Goal: Transaction & Acquisition: Subscribe to service/newsletter

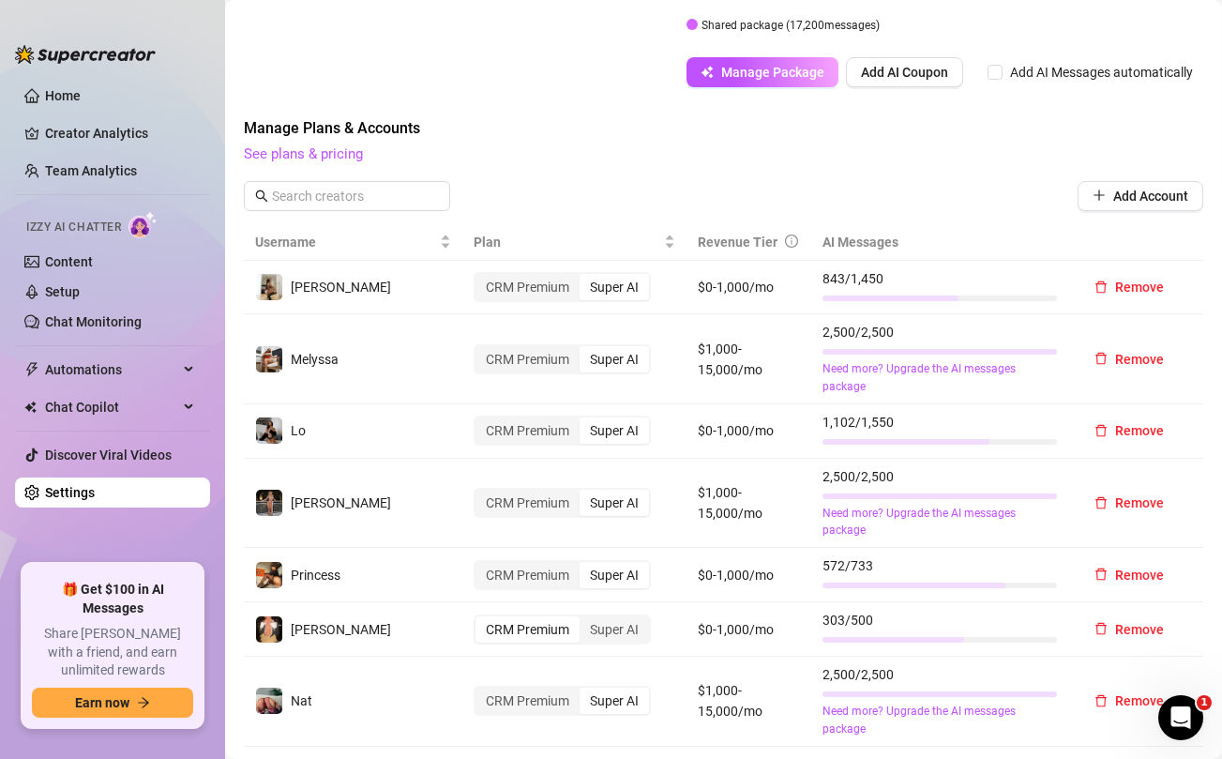
scroll to position [529, 0]
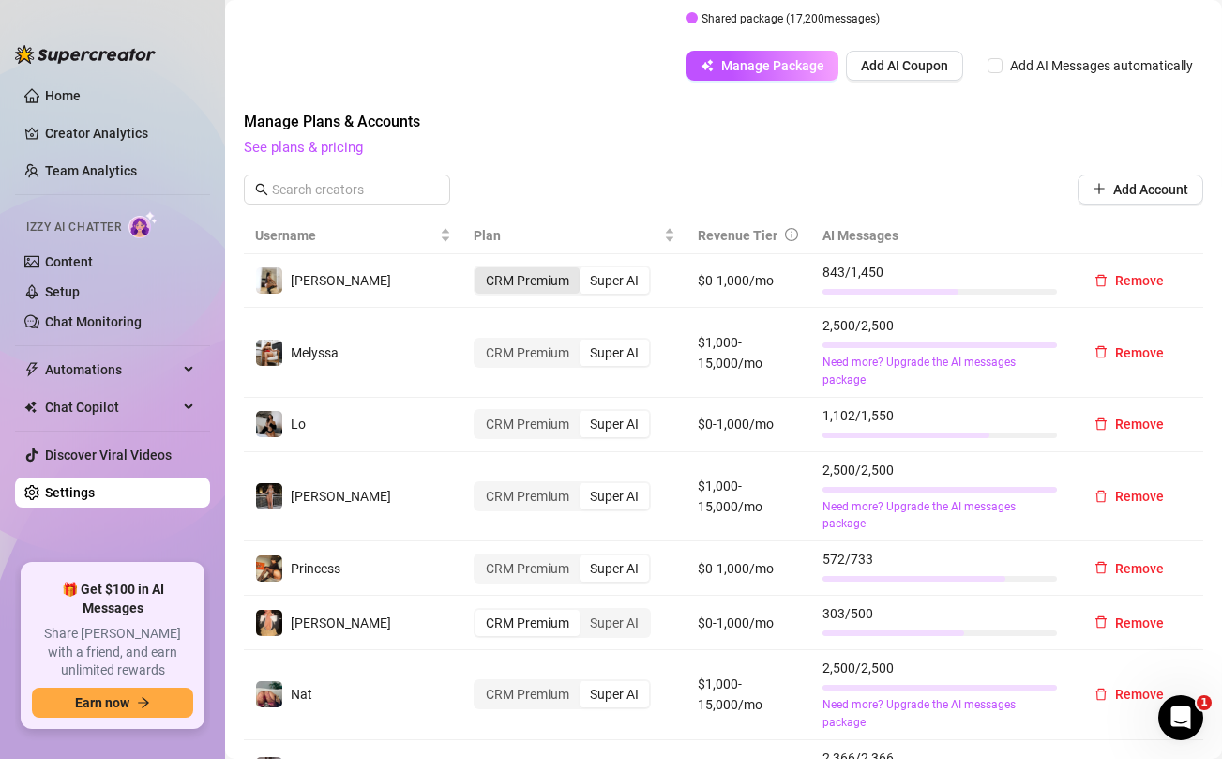
click at [524, 279] on td "CRM Premium Super AI" at bounding box center [574, 281] width 224 height 54
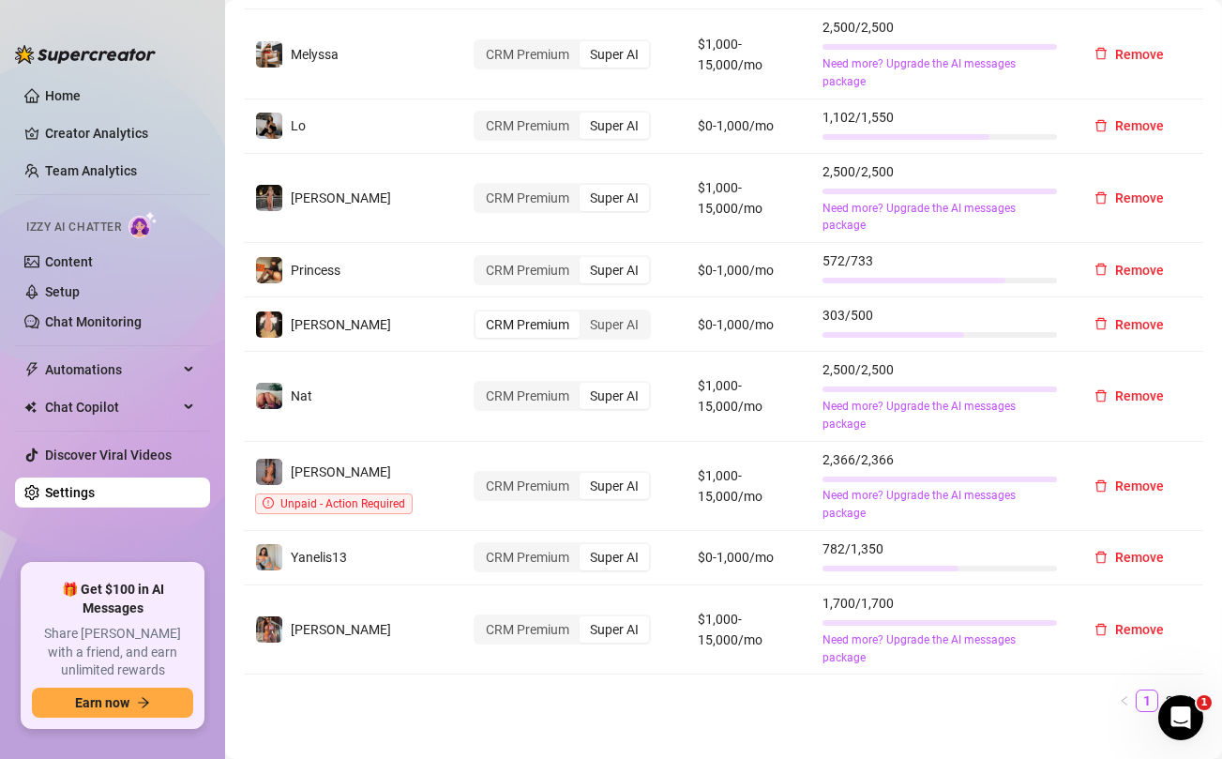
scroll to position [964, 0]
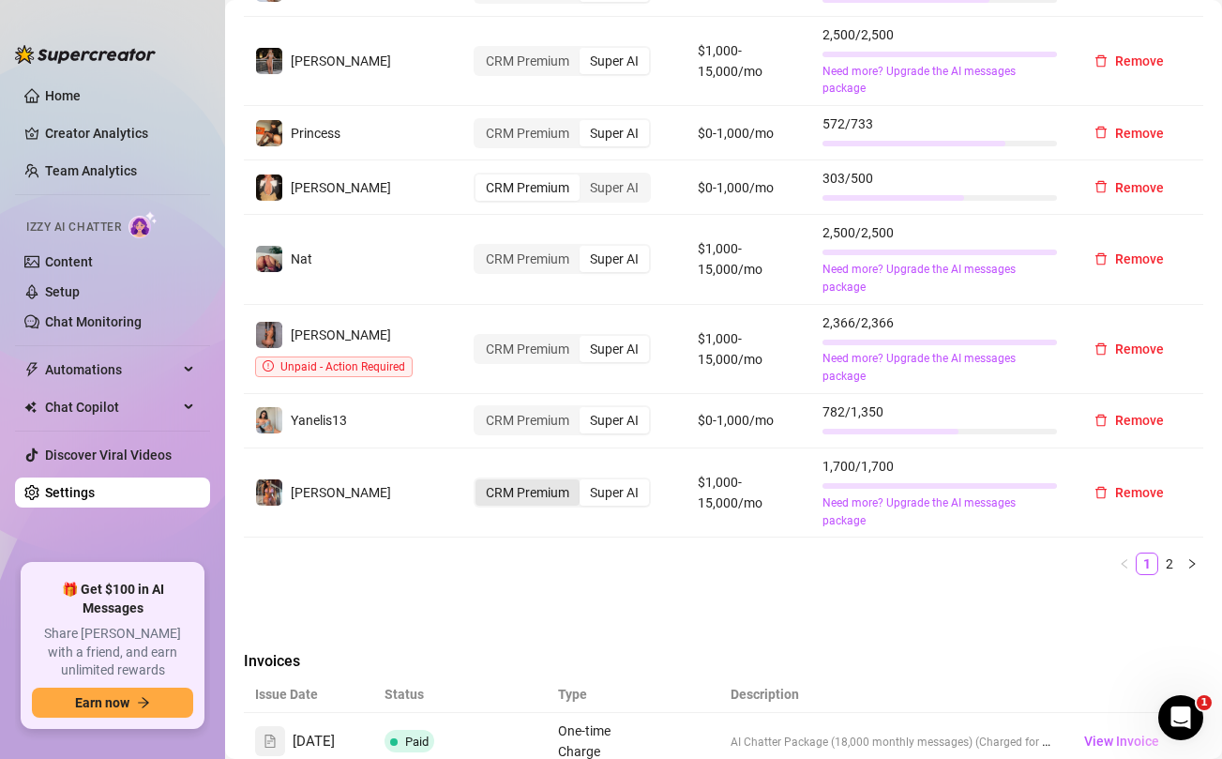
click at [525, 496] on div "CRM Premium" at bounding box center [527, 492] width 104 height 26
click at [480, 482] on input "CRM Premium" at bounding box center [480, 482] width 0 height 0
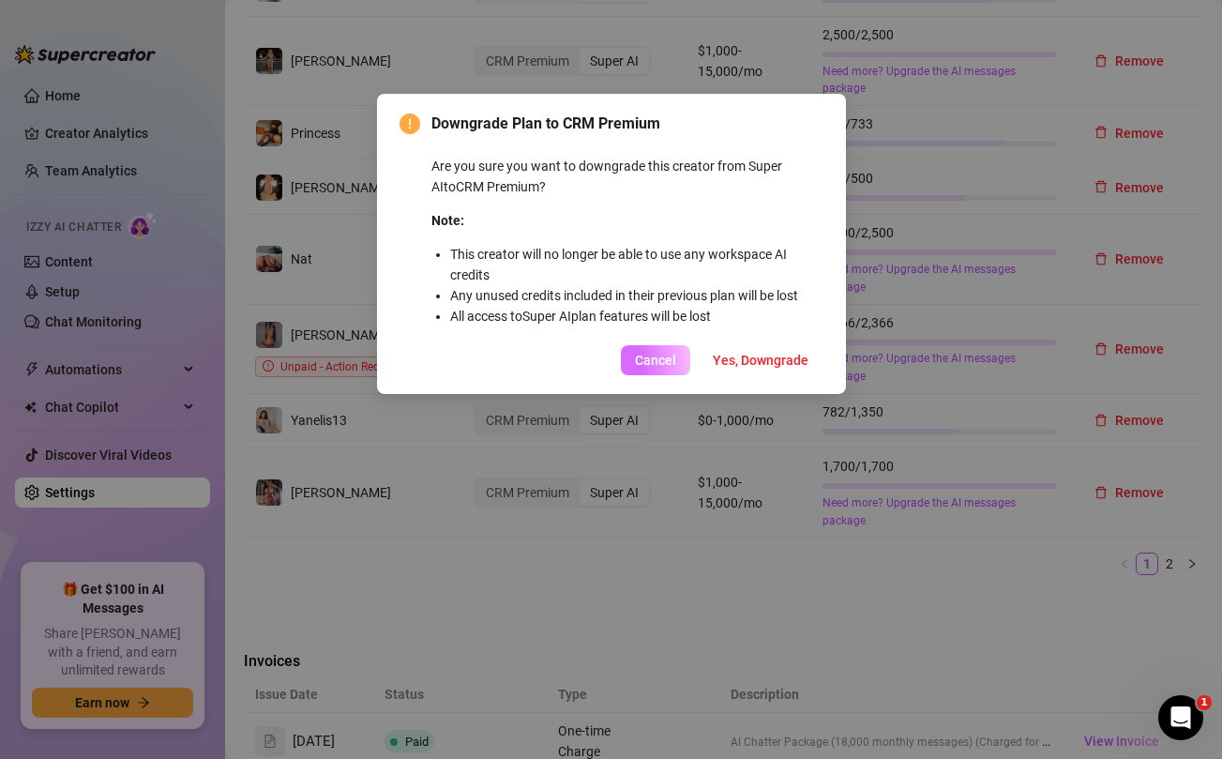
click at [662, 353] on span "Cancel" at bounding box center [655, 360] width 41 height 15
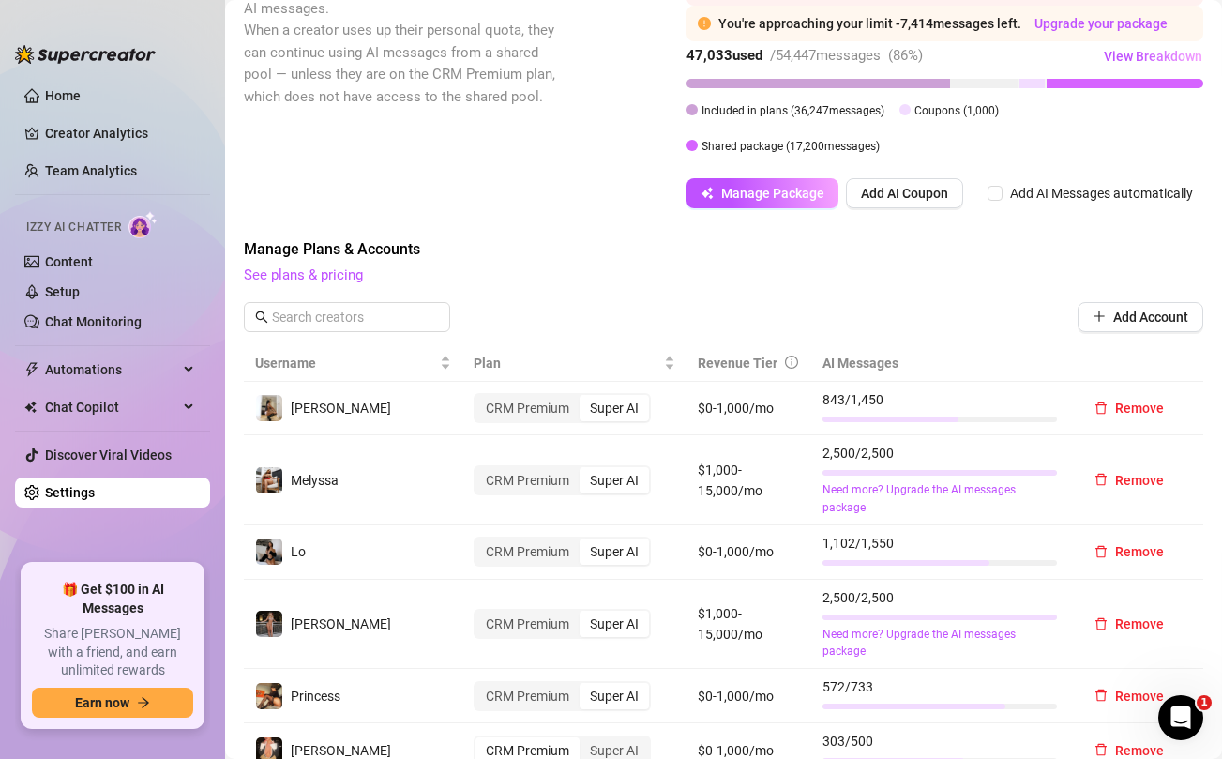
scroll to position [362, 0]
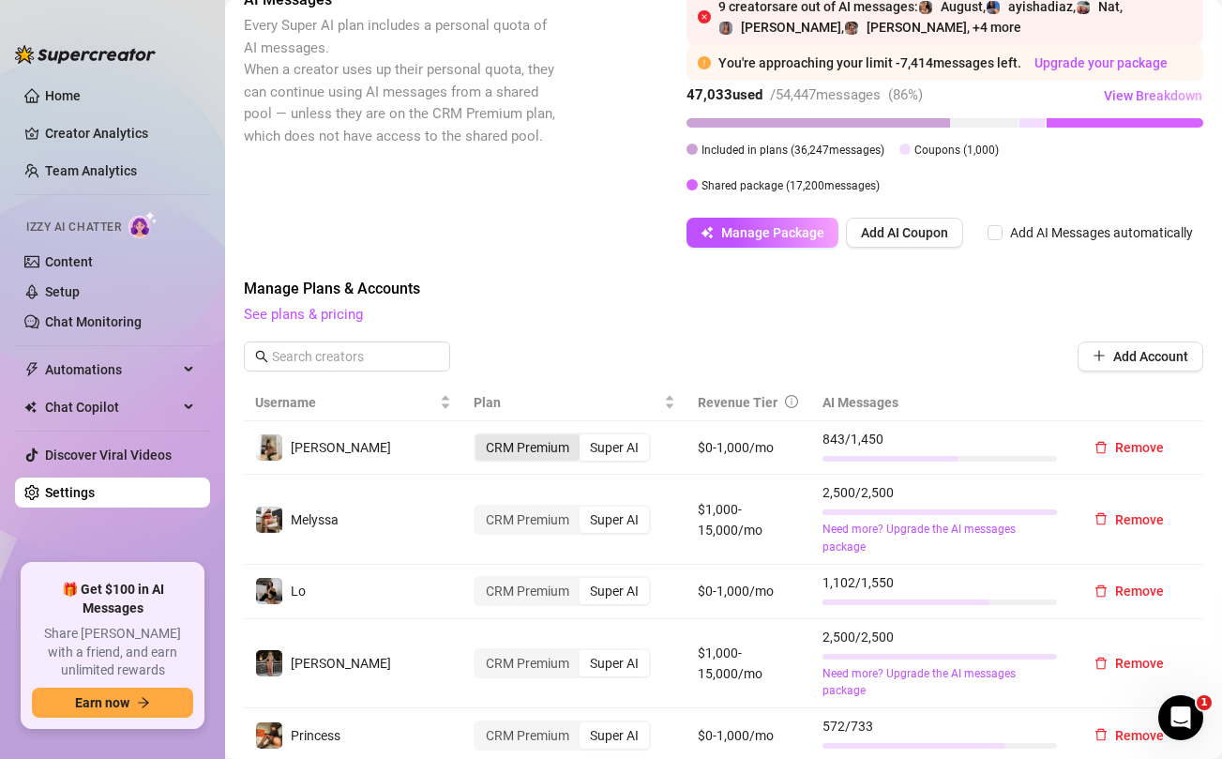
click at [515, 447] on div "CRM Premium" at bounding box center [527, 447] width 104 height 26
click at [480, 437] on input "CRM Premium" at bounding box center [480, 437] width 0 height 0
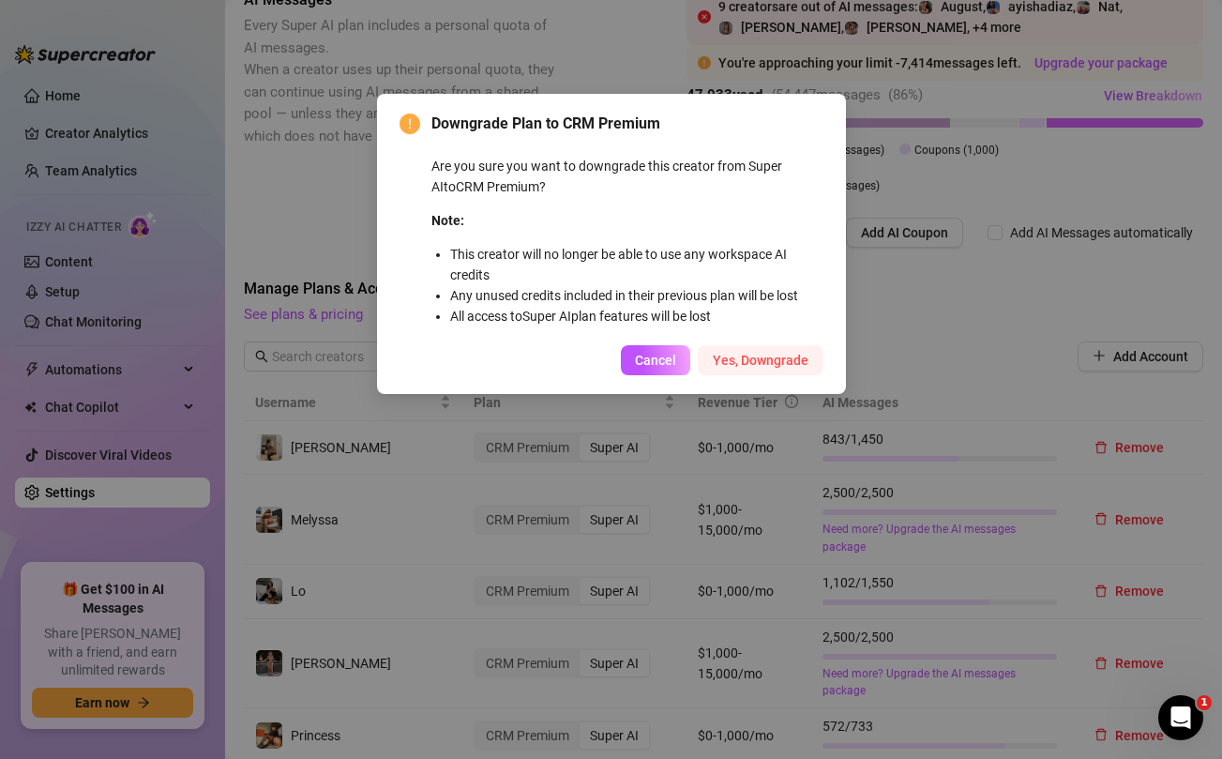
click at [749, 368] on button "Yes, Downgrade" at bounding box center [761, 360] width 126 height 30
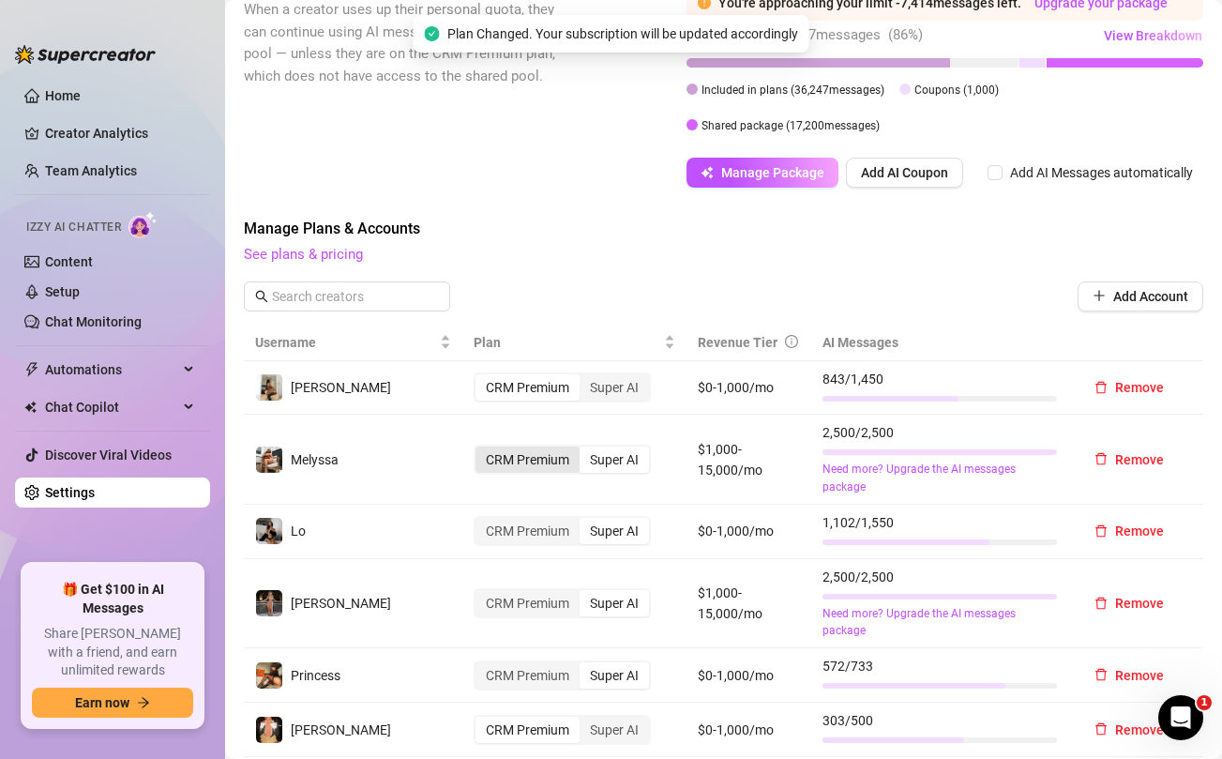
scroll to position [432, 0]
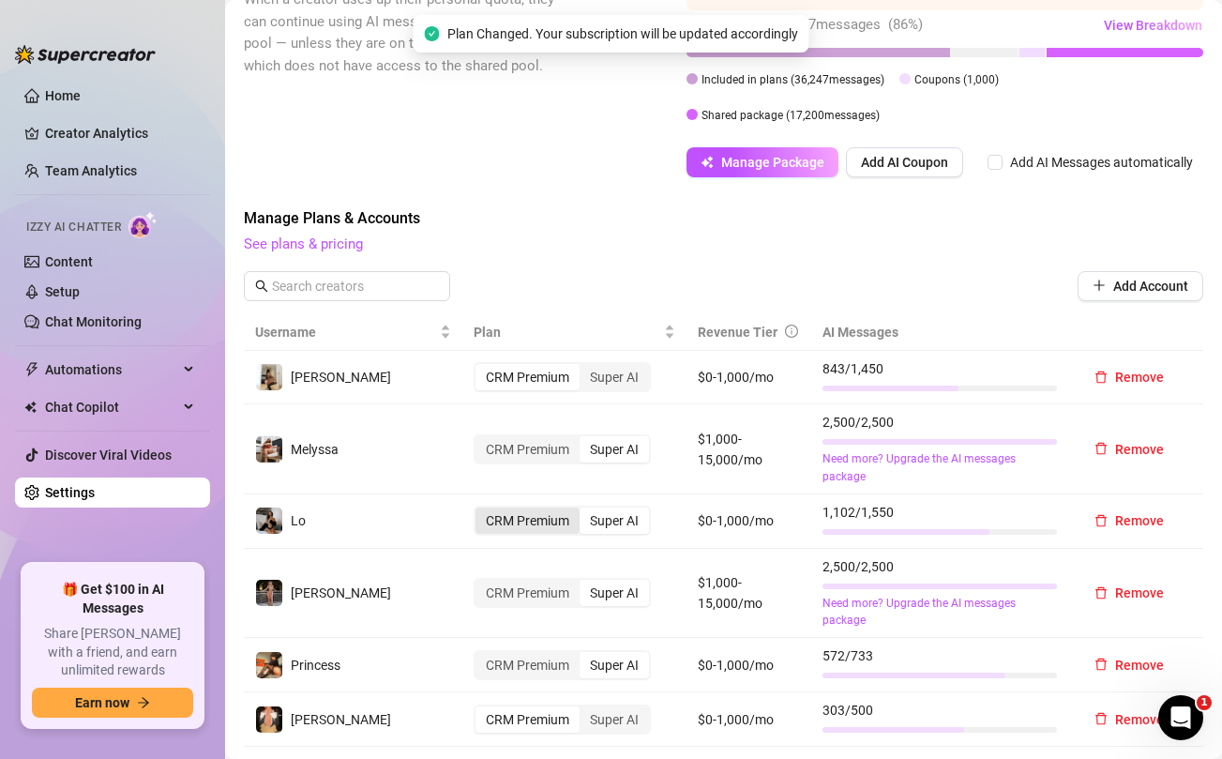
click at [535, 520] on div "CRM Premium" at bounding box center [527, 520] width 104 height 26
click at [480, 510] on input "CRM Premium" at bounding box center [480, 510] width 0 height 0
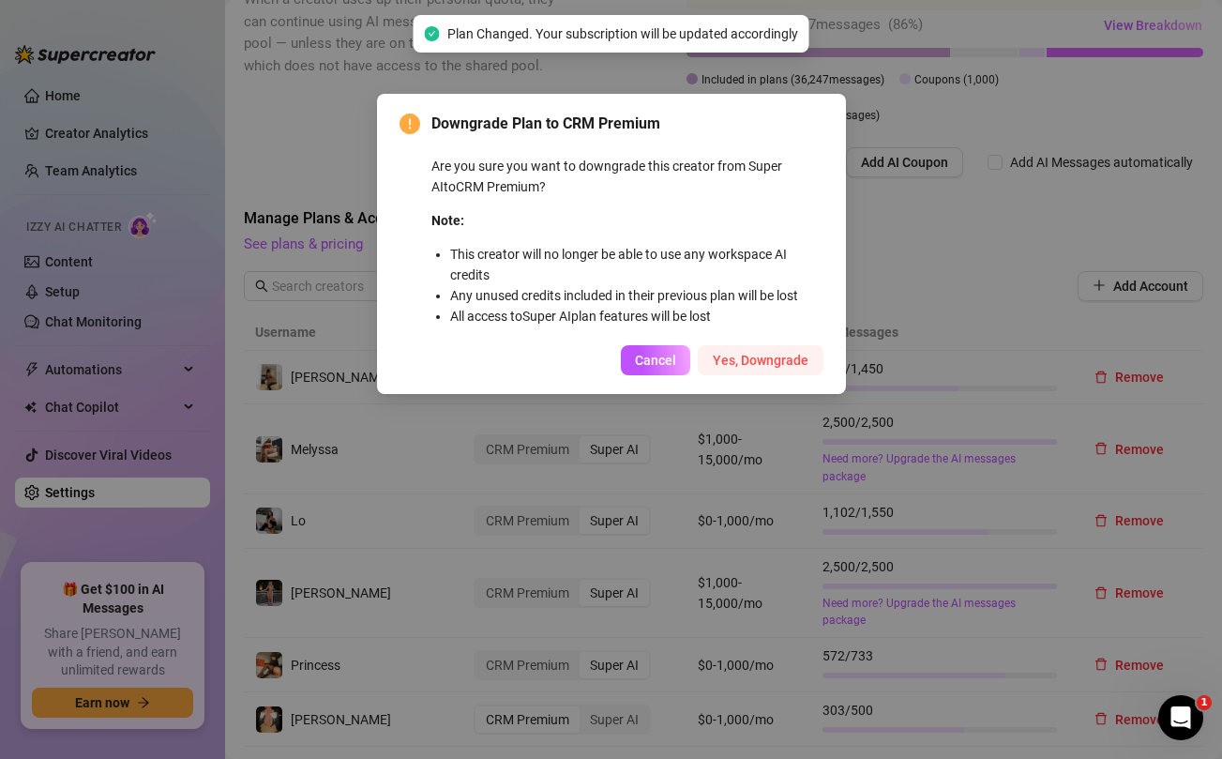
click at [739, 364] on span "Yes, Downgrade" at bounding box center [761, 360] width 96 height 15
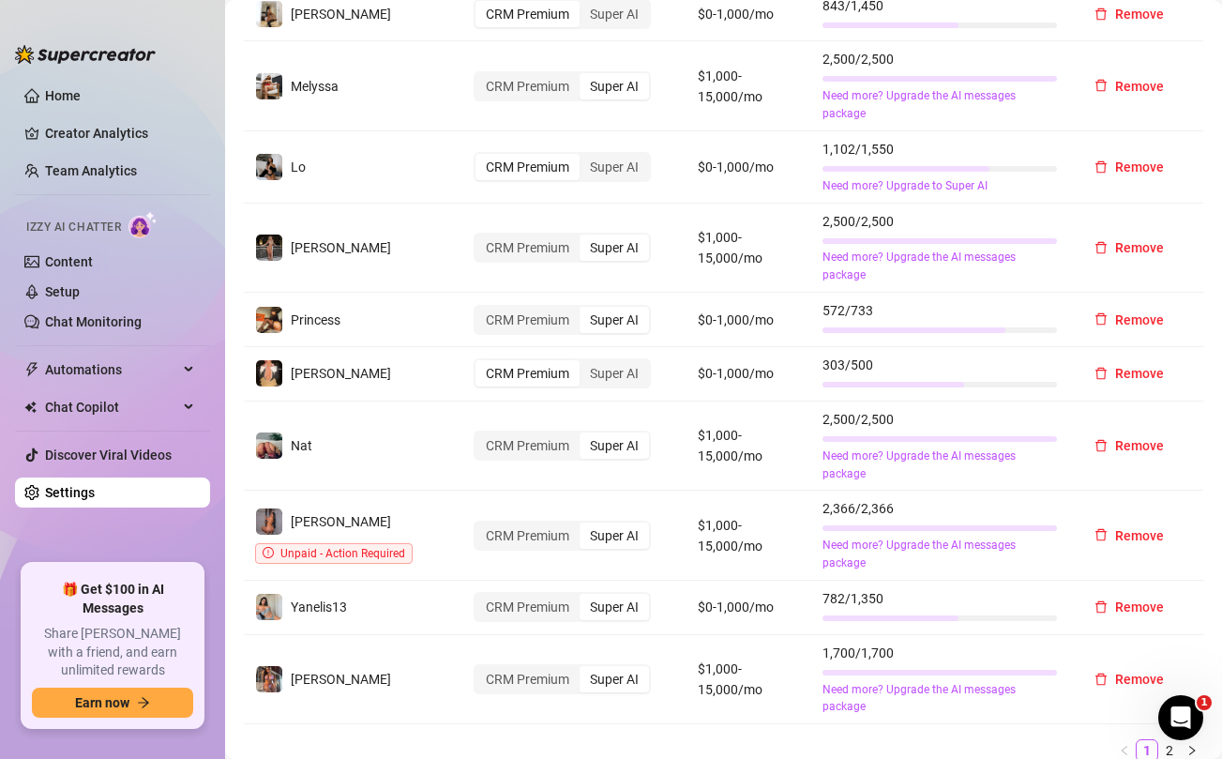
scroll to position [821, 0]
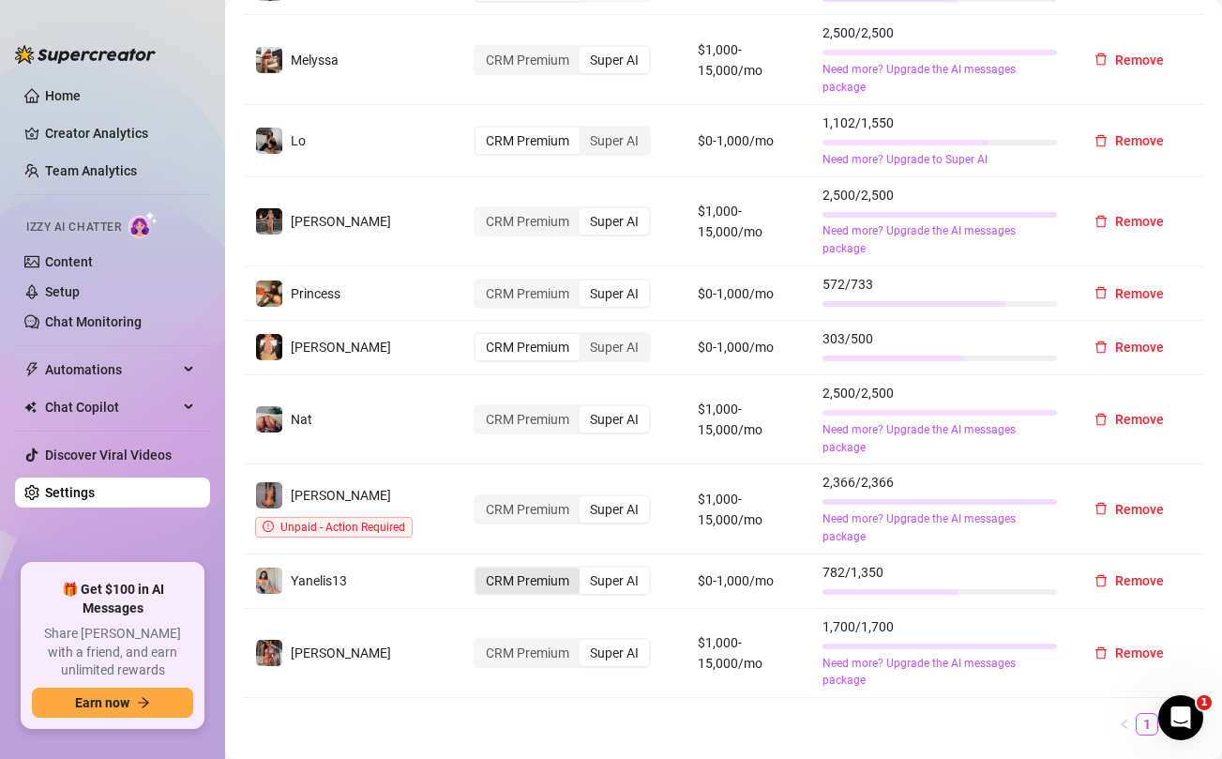
click at [532, 586] on div "CRM Premium" at bounding box center [527, 580] width 104 height 26
click at [480, 570] on input "CRM Premium" at bounding box center [480, 570] width 0 height 0
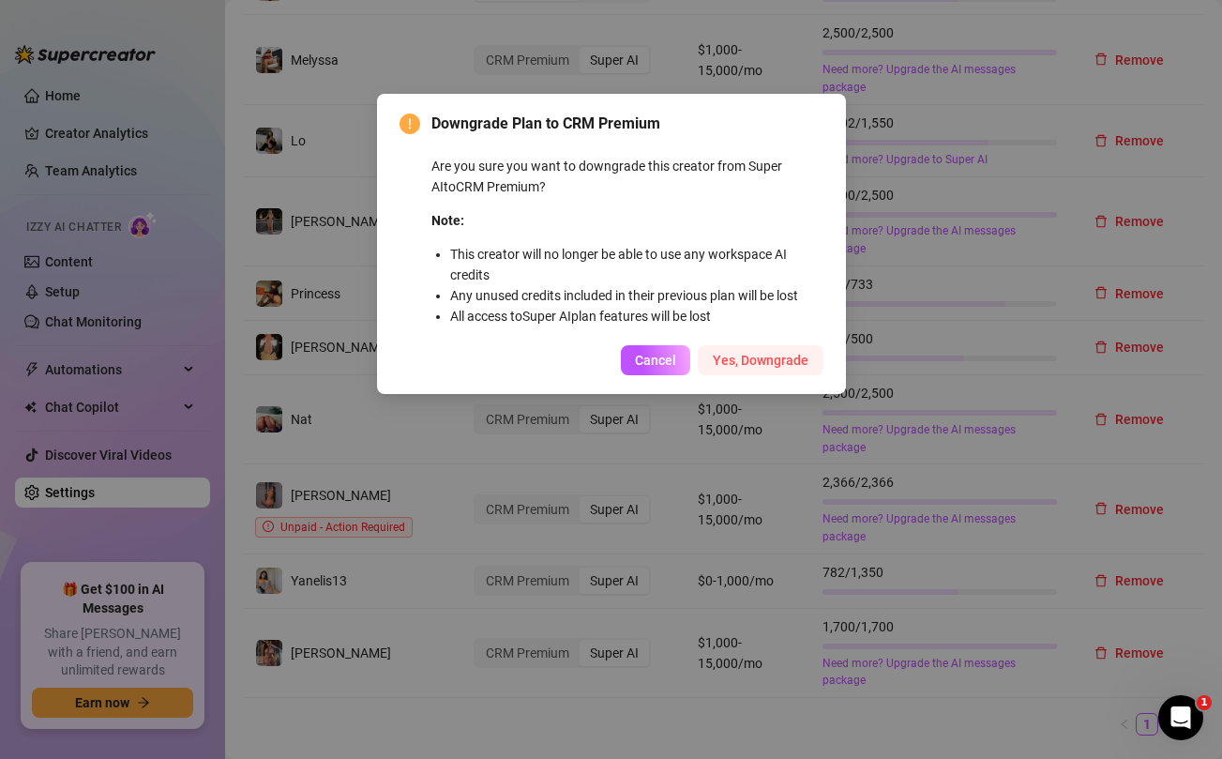
click at [791, 364] on span "Yes, Downgrade" at bounding box center [761, 360] width 96 height 15
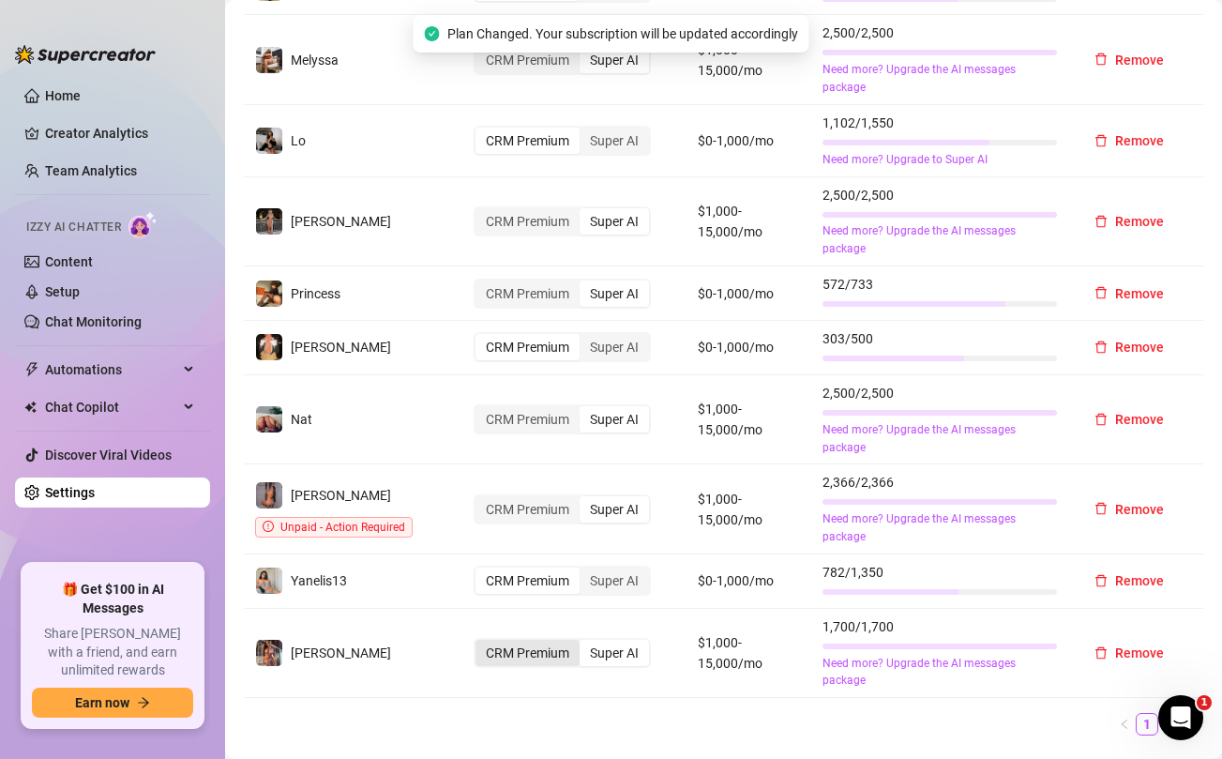
click at [506, 650] on div "CRM Premium" at bounding box center [527, 653] width 104 height 26
click at [480, 642] on input "CRM Premium" at bounding box center [480, 642] width 0 height 0
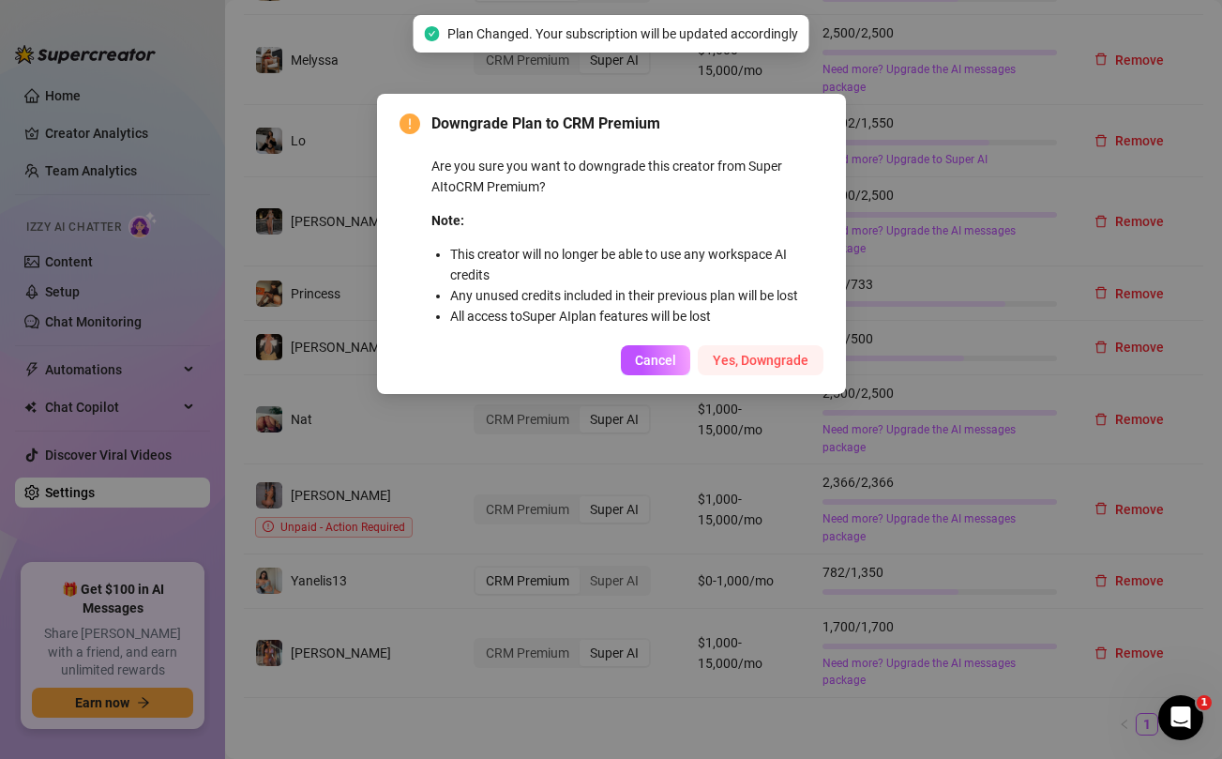
click at [763, 367] on span "Yes, Downgrade" at bounding box center [761, 360] width 96 height 15
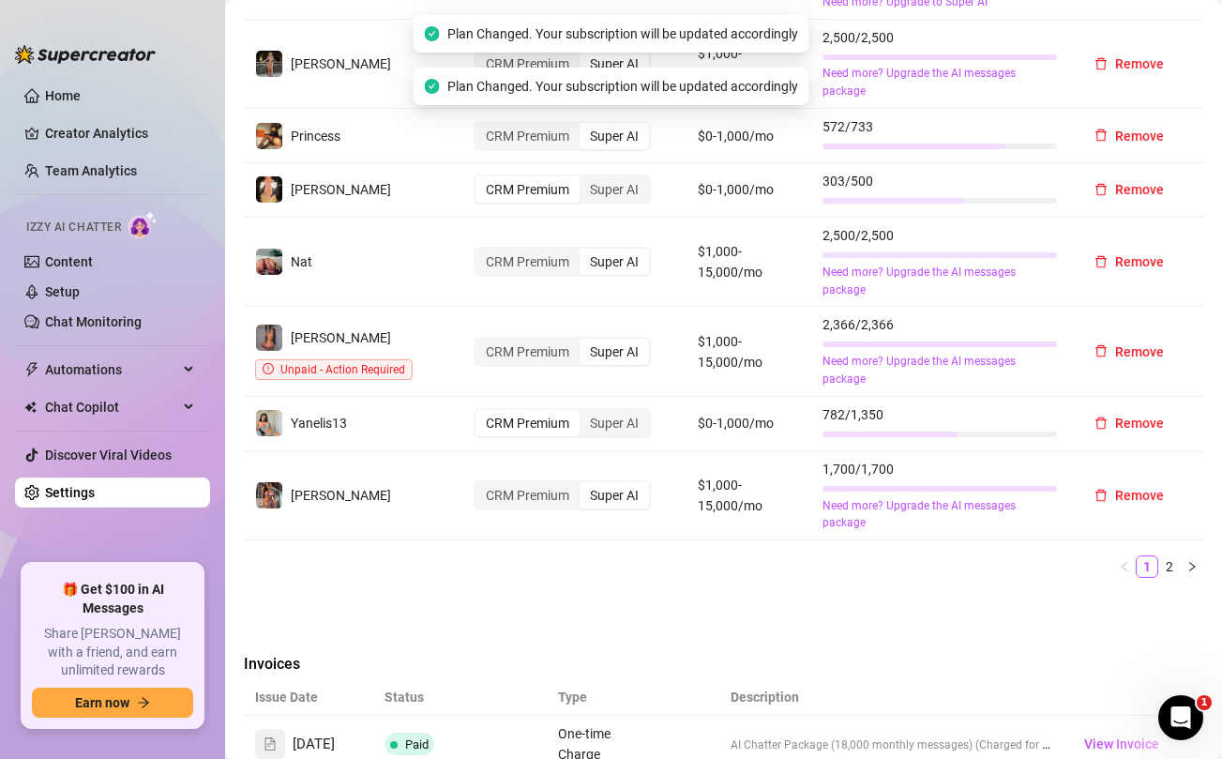
scroll to position [979, 0]
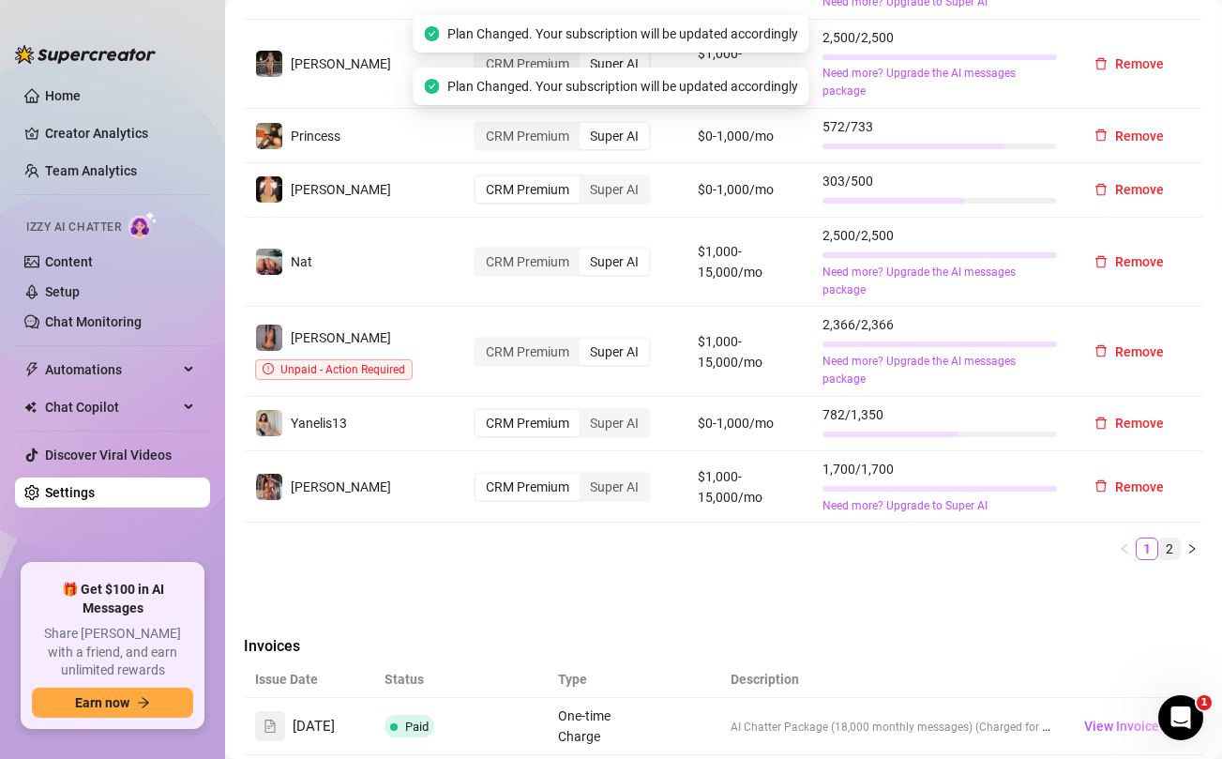
click at [1167, 546] on link "2" at bounding box center [1169, 548] width 21 height 21
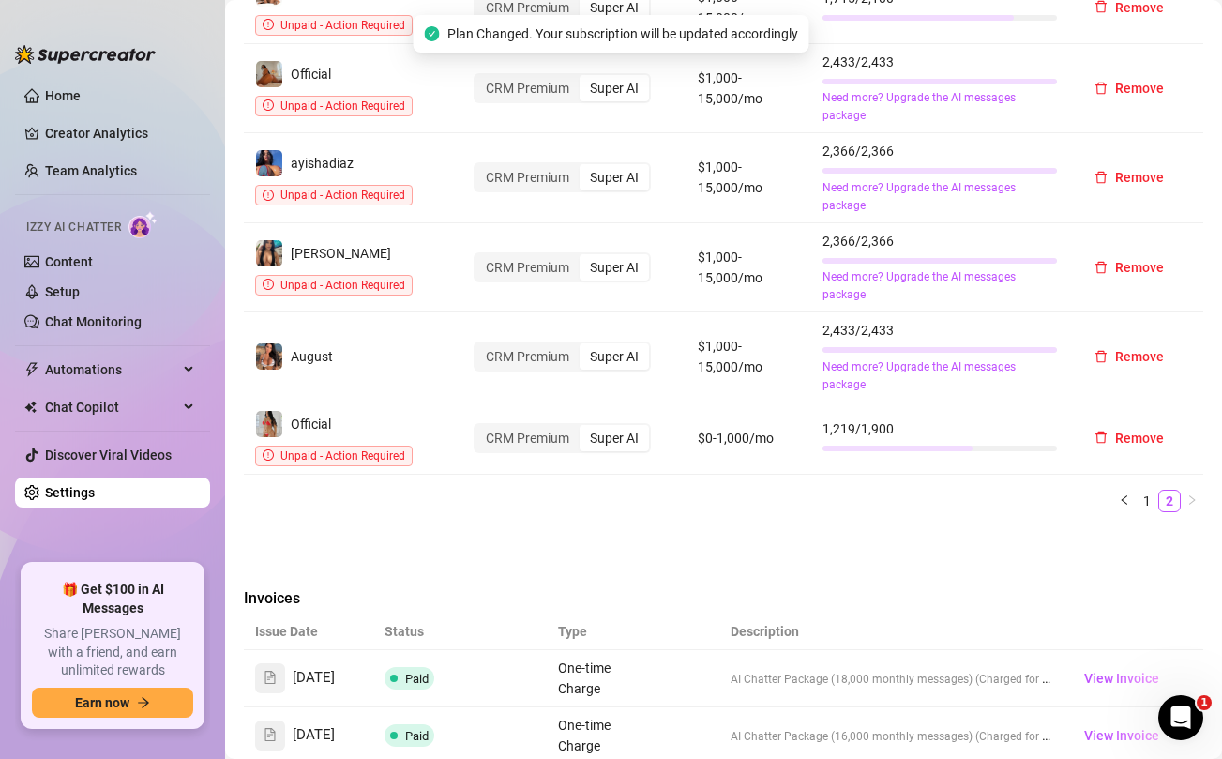
scroll to position [753, 0]
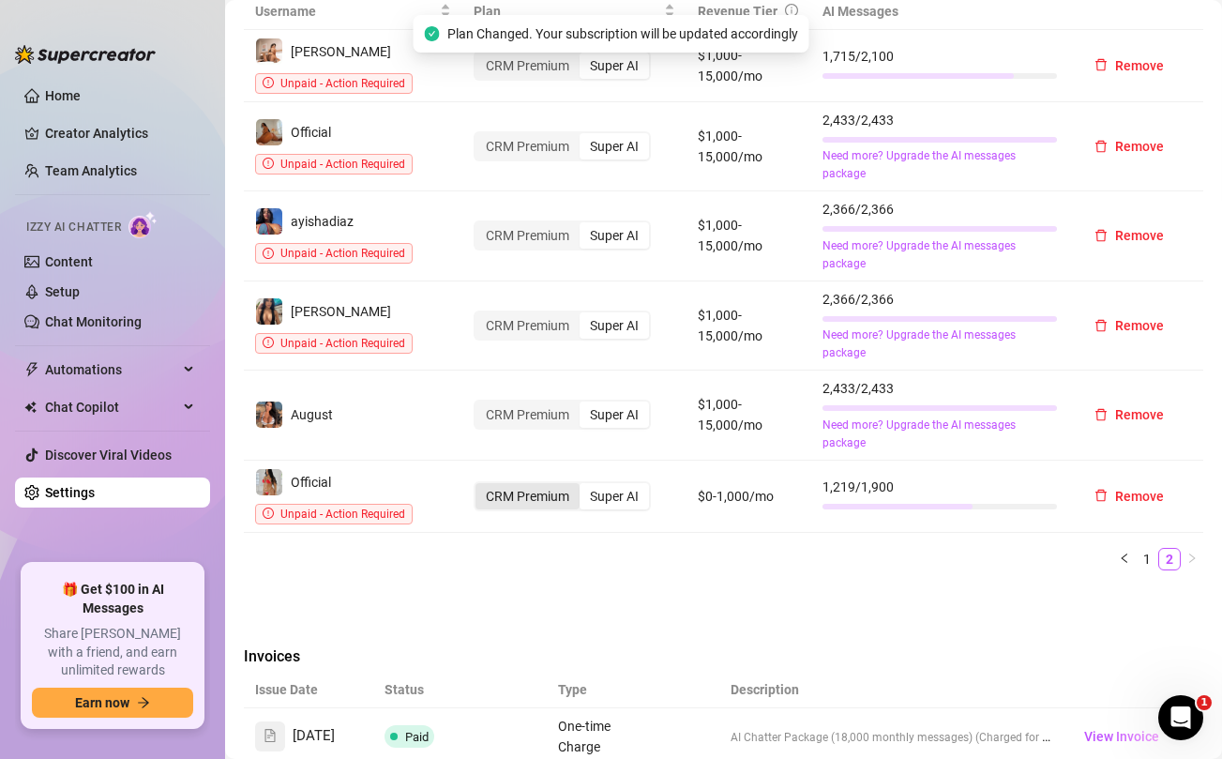
click at [513, 494] on div "CRM Premium" at bounding box center [527, 496] width 104 height 26
click at [480, 486] on input "CRM Premium" at bounding box center [480, 486] width 0 height 0
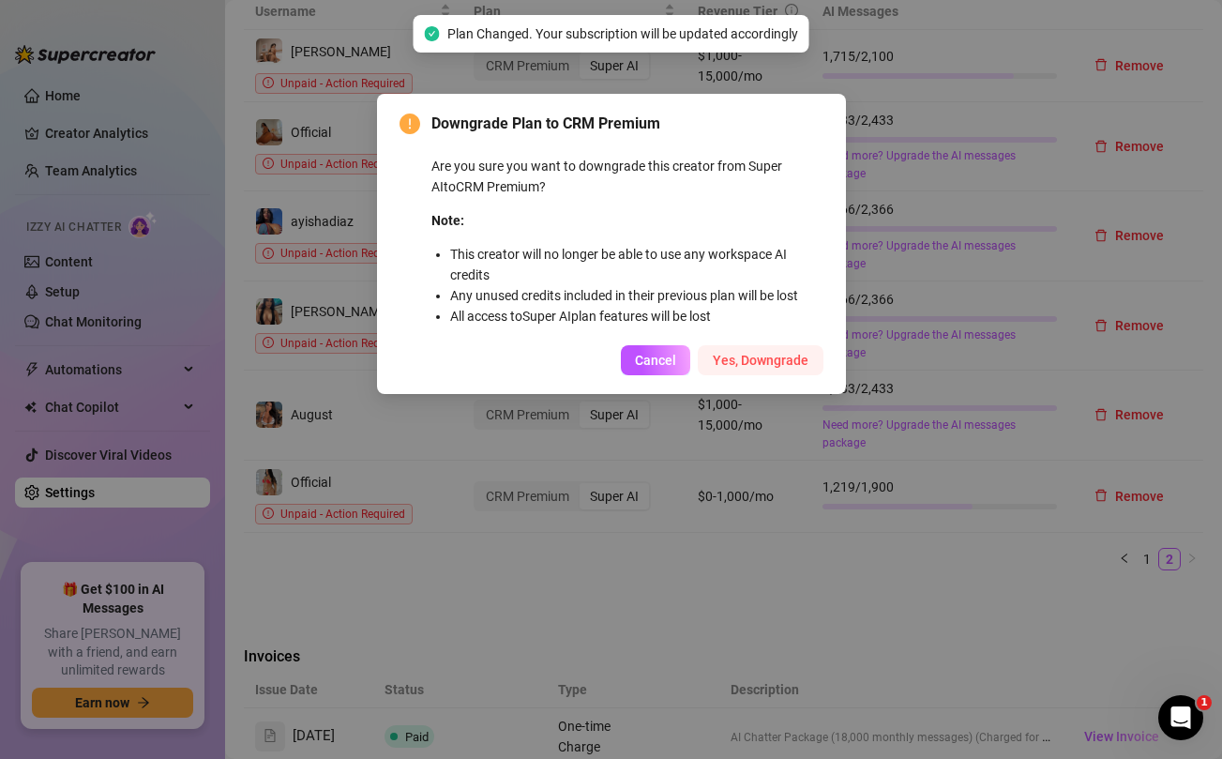
click at [755, 364] on span "Yes, Downgrade" at bounding box center [761, 360] width 96 height 15
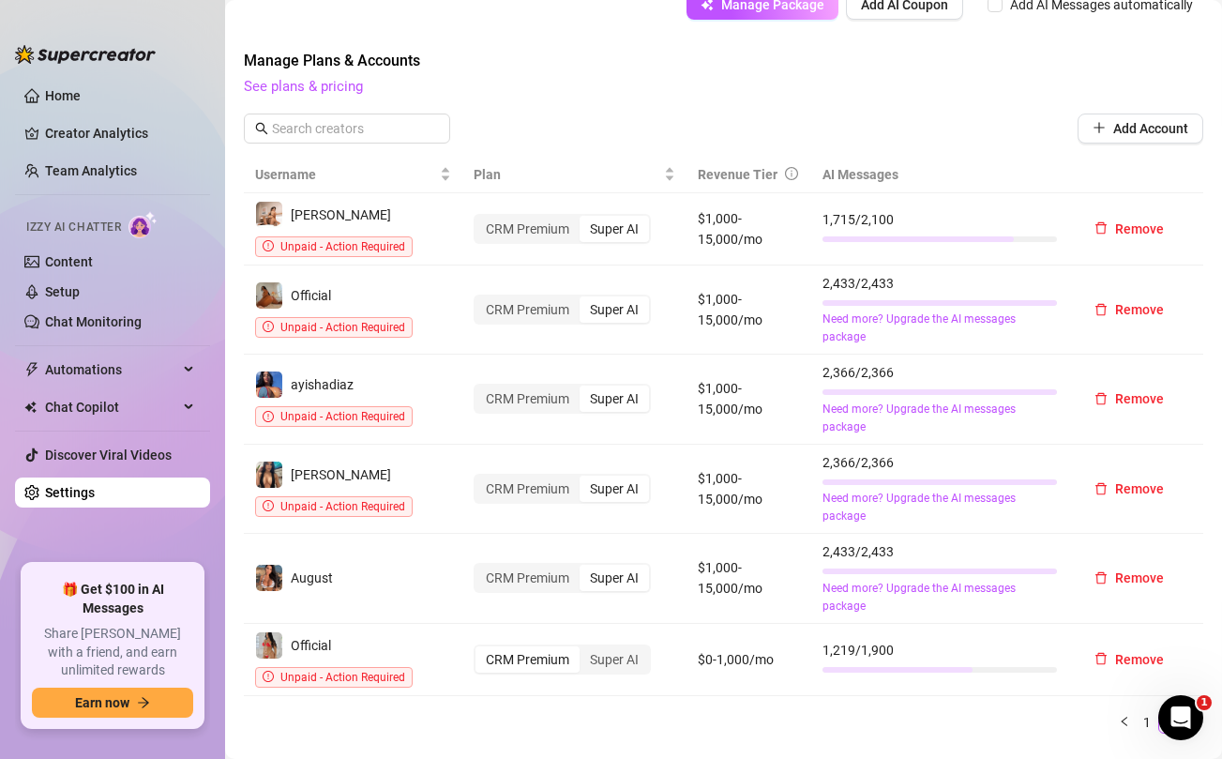
scroll to position [580, 0]
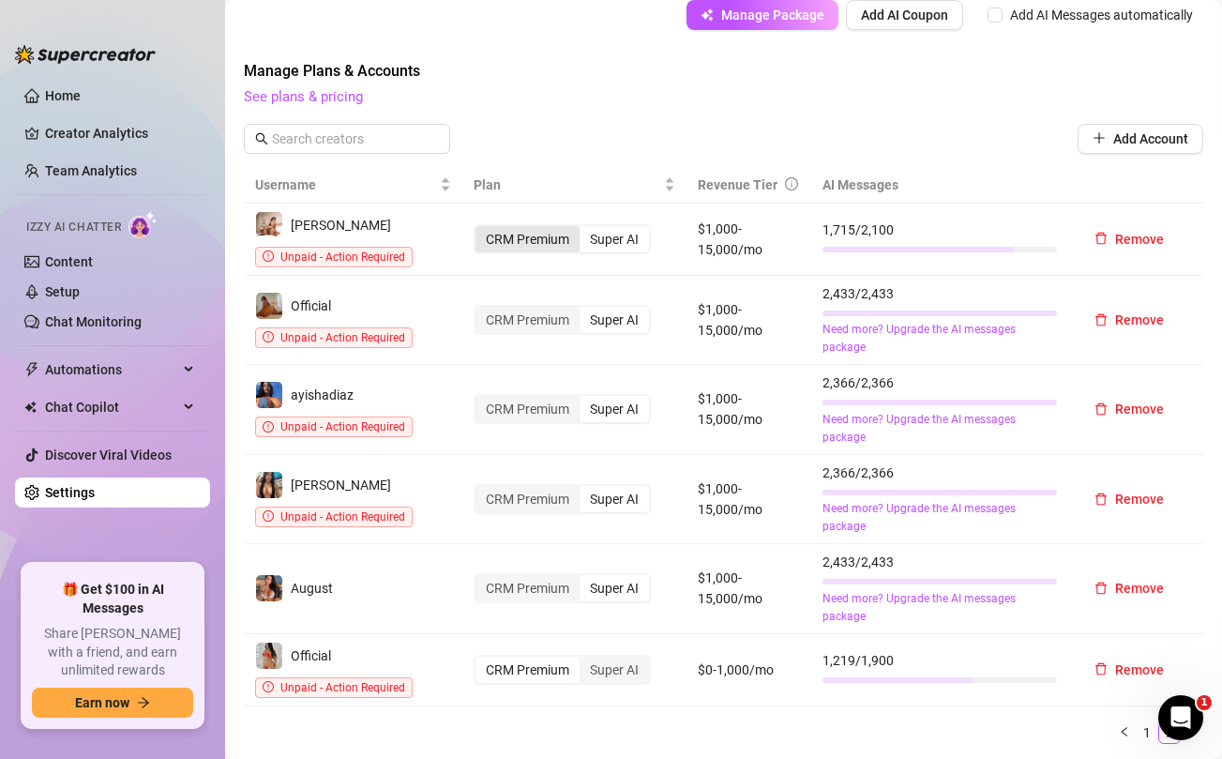
click at [540, 249] on div "CRM Premium" at bounding box center [527, 239] width 104 height 26
click at [480, 229] on input "CRM Premium" at bounding box center [480, 229] width 0 height 0
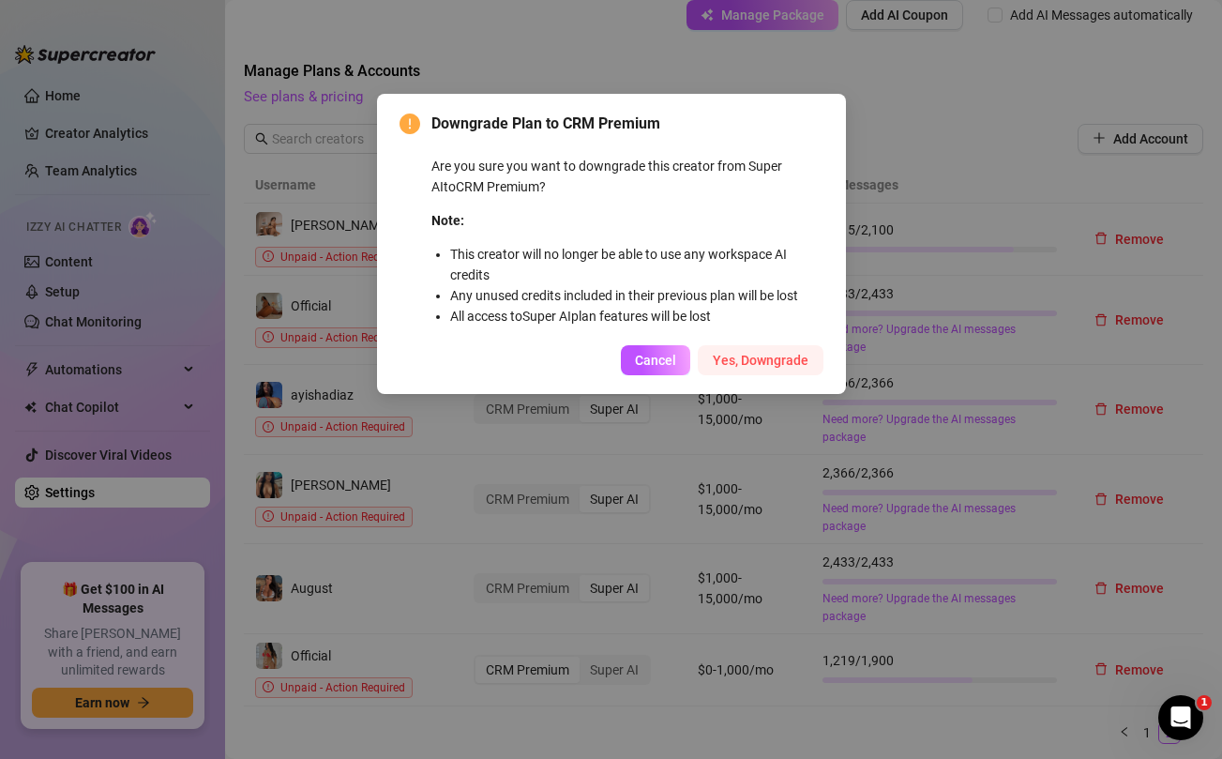
click at [738, 353] on span "Yes, Downgrade" at bounding box center [761, 360] width 96 height 15
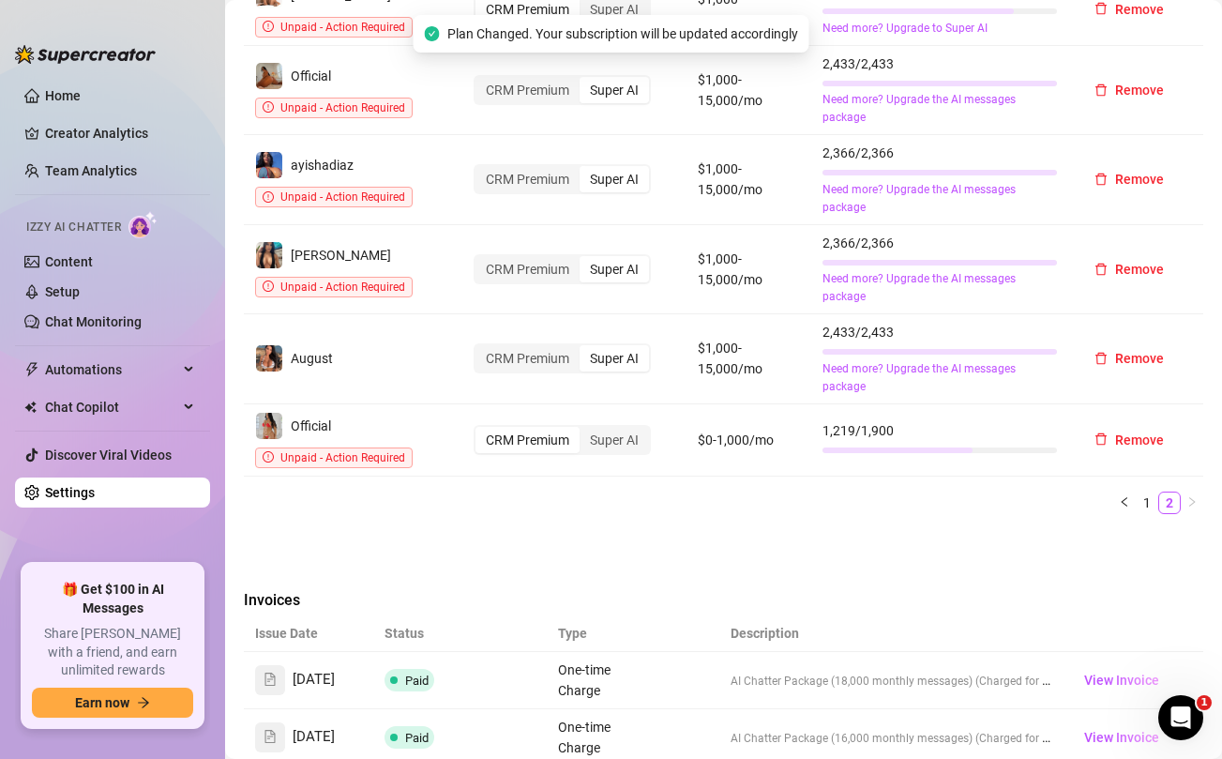
scroll to position [827, 0]
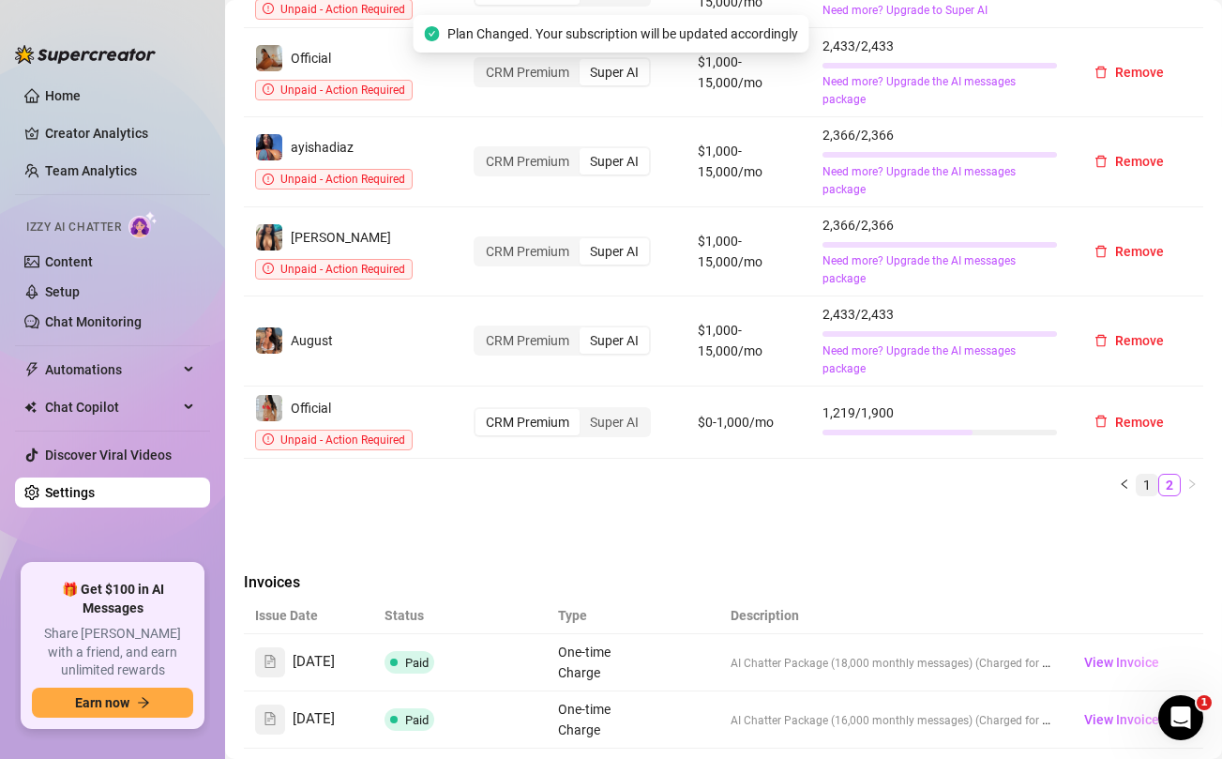
click at [1148, 483] on link "1" at bounding box center [1147, 484] width 21 height 21
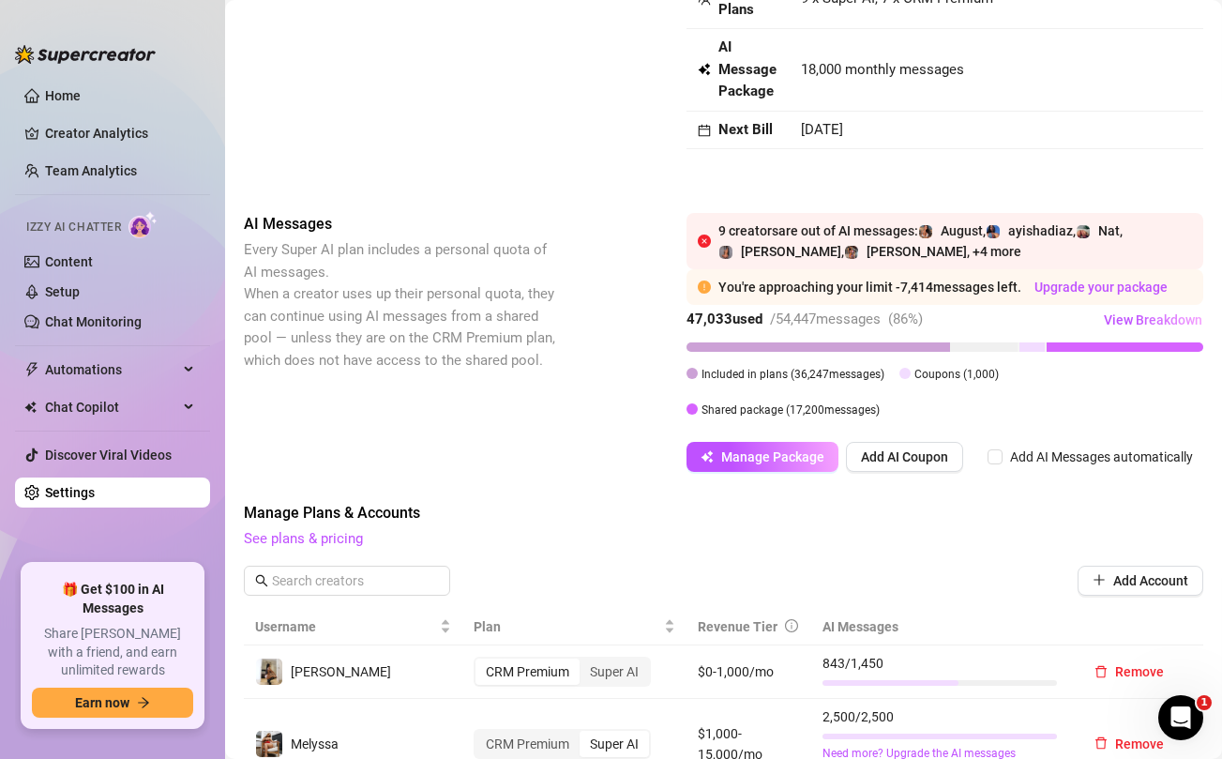
scroll to position [137, 0]
click at [737, 464] on span "Manage Package" at bounding box center [772, 457] width 103 height 15
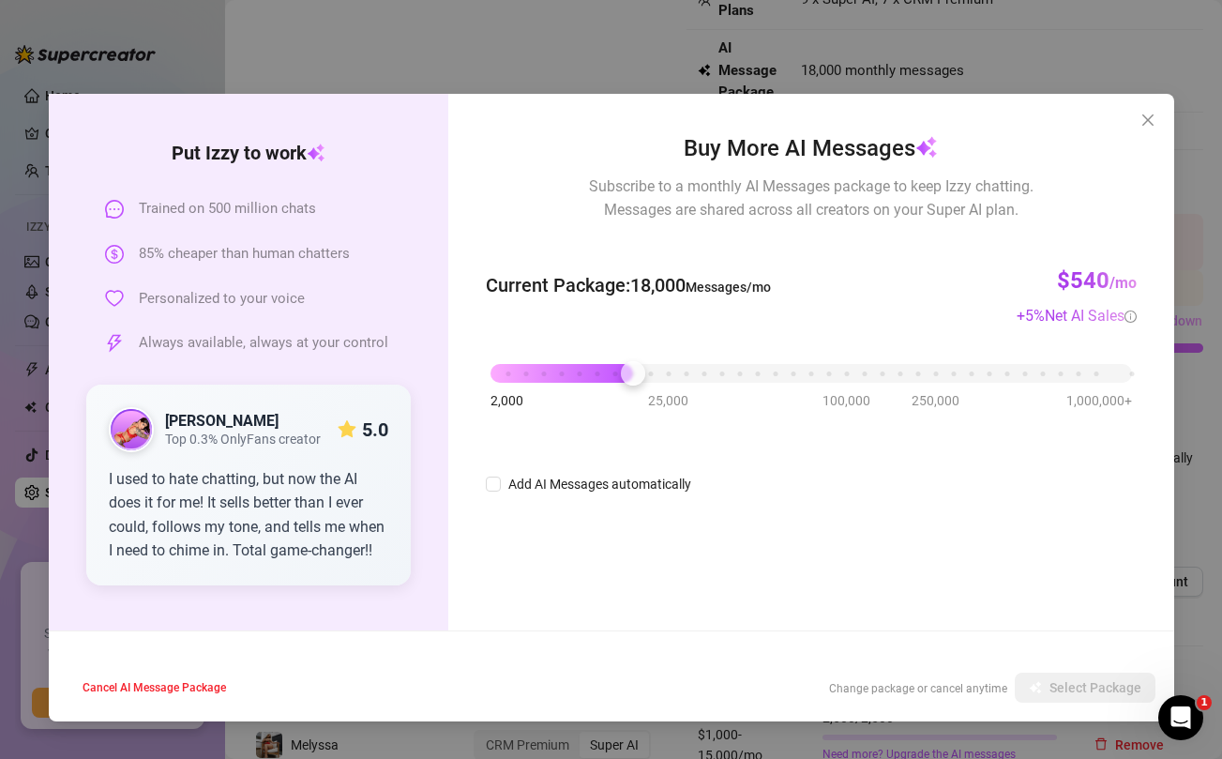
click at [640, 48] on div "Put [PERSON_NAME] to work Trained on 500 million chats 85% cheaper than human c…" at bounding box center [611, 379] width 1222 height 759
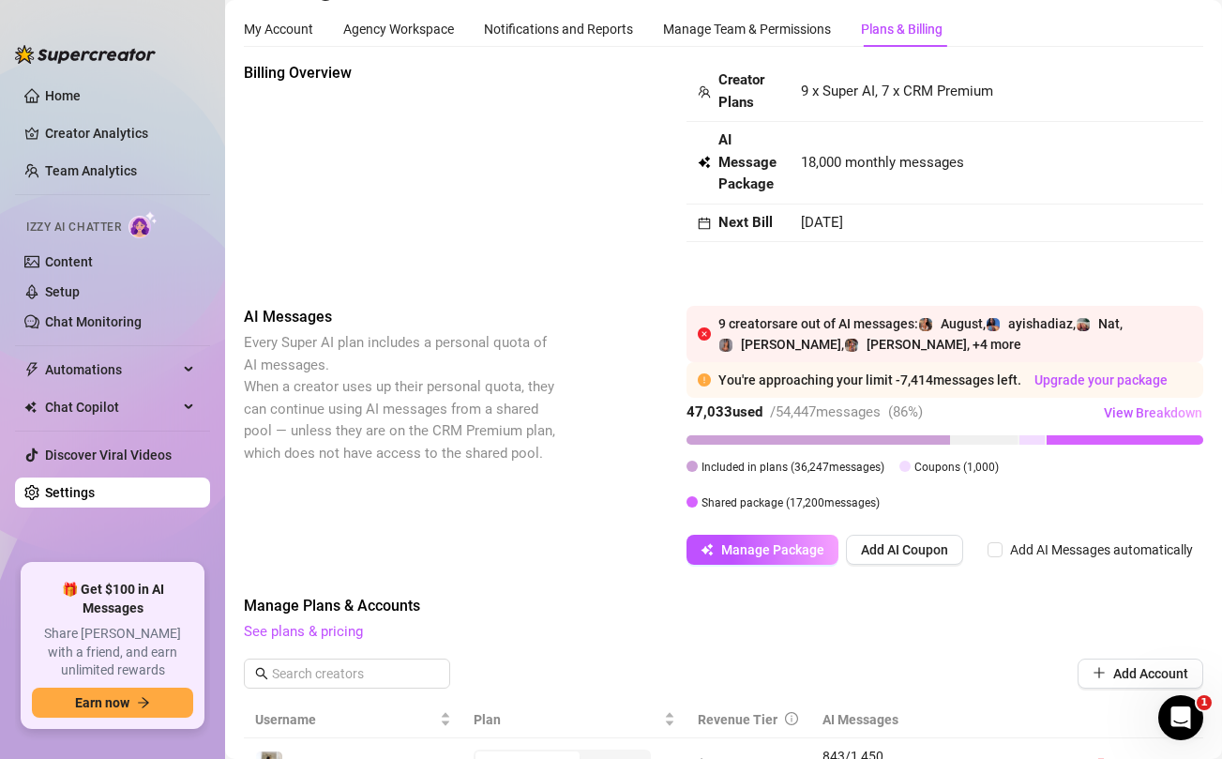
scroll to position [0, 0]
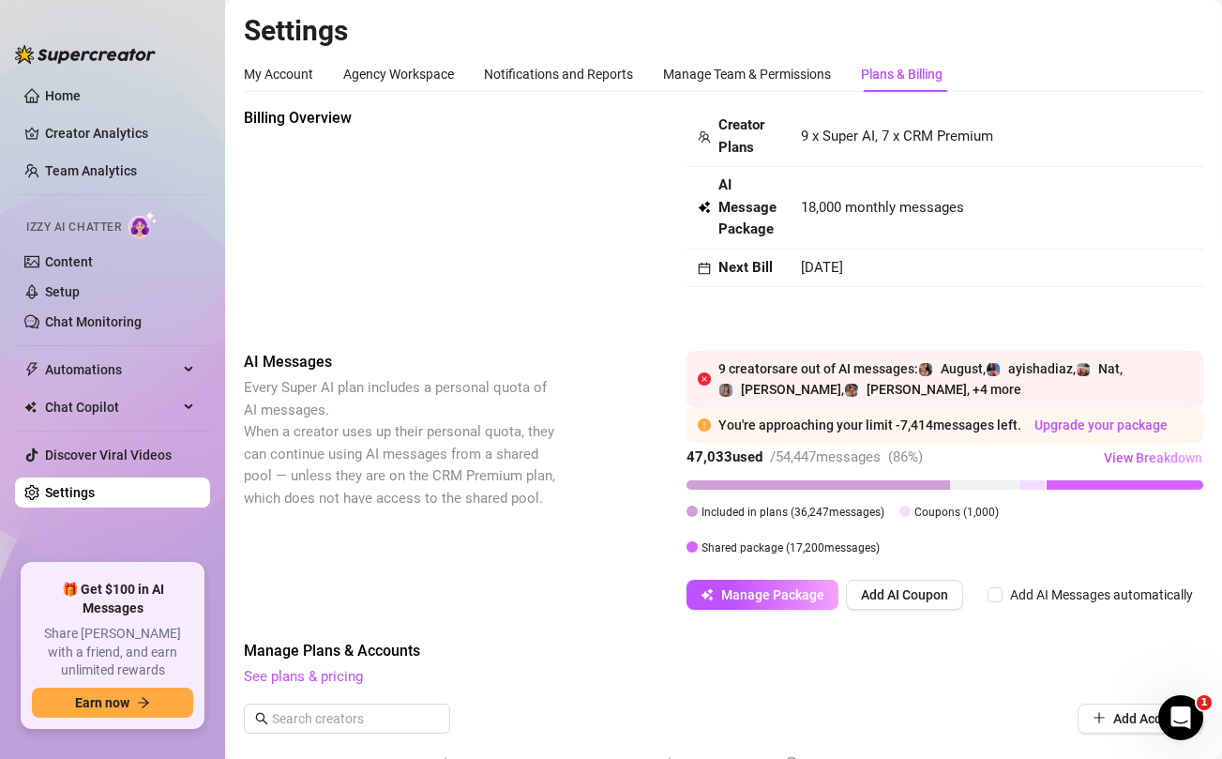
click at [705, 266] on icon "calendar" at bounding box center [705, 268] width 12 height 12
click at [745, 593] on span "Manage Package" at bounding box center [772, 594] width 103 height 15
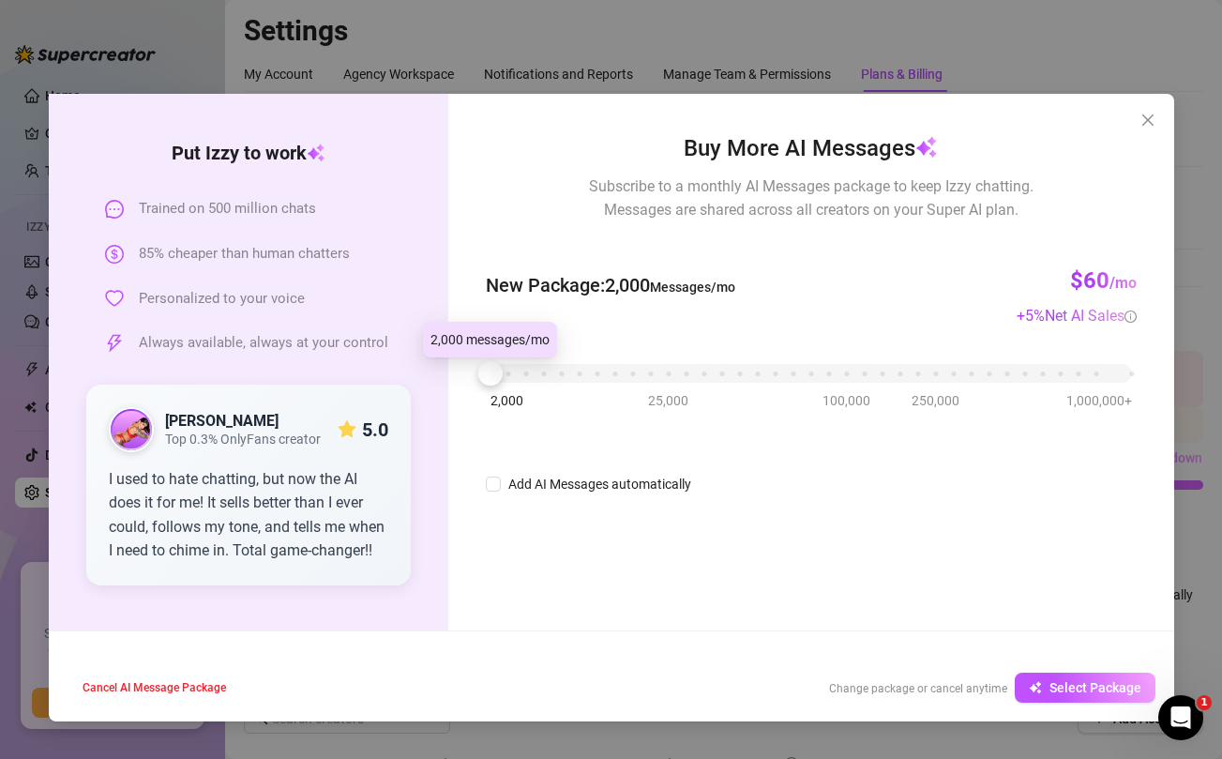
drag, startPoint x: 632, startPoint y: 378, endPoint x: 406, endPoint y: 363, distance: 226.5
click at [406, 363] on div "Put [PERSON_NAME] to work Trained on 500 million chats 85% cheaper than human c…" at bounding box center [611, 362] width 1125 height 536
click at [1047, 689] on button "Select Package" at bounding box center [1085, 687] width 141 height 30
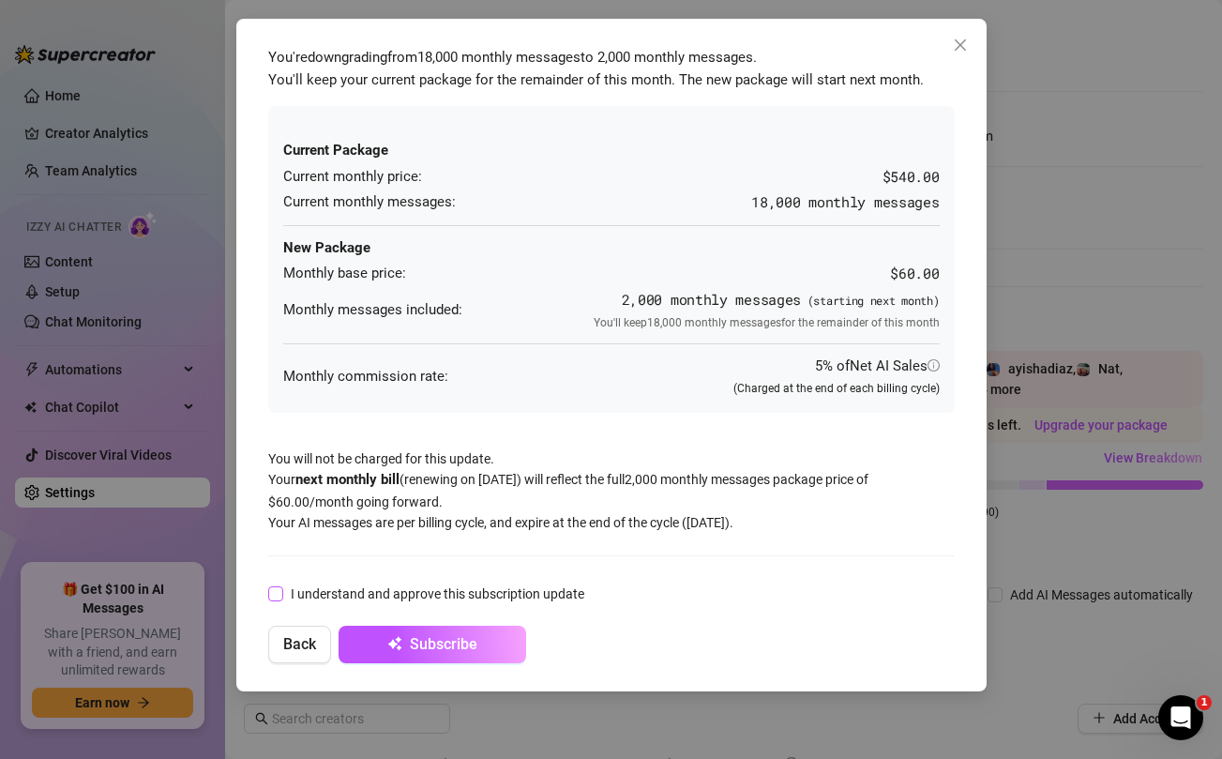
click at [281, 587] on span at bounding box center [275, 593] width 15 height 15
click at [281, 587] on input "I understand and approve this subscription update" at bounding box center [274, 592] width 13 height 13
checkbox input "true"
click at [427, 643] on span "Subscribe" at bounding box center [444, 644] width 68 height 18
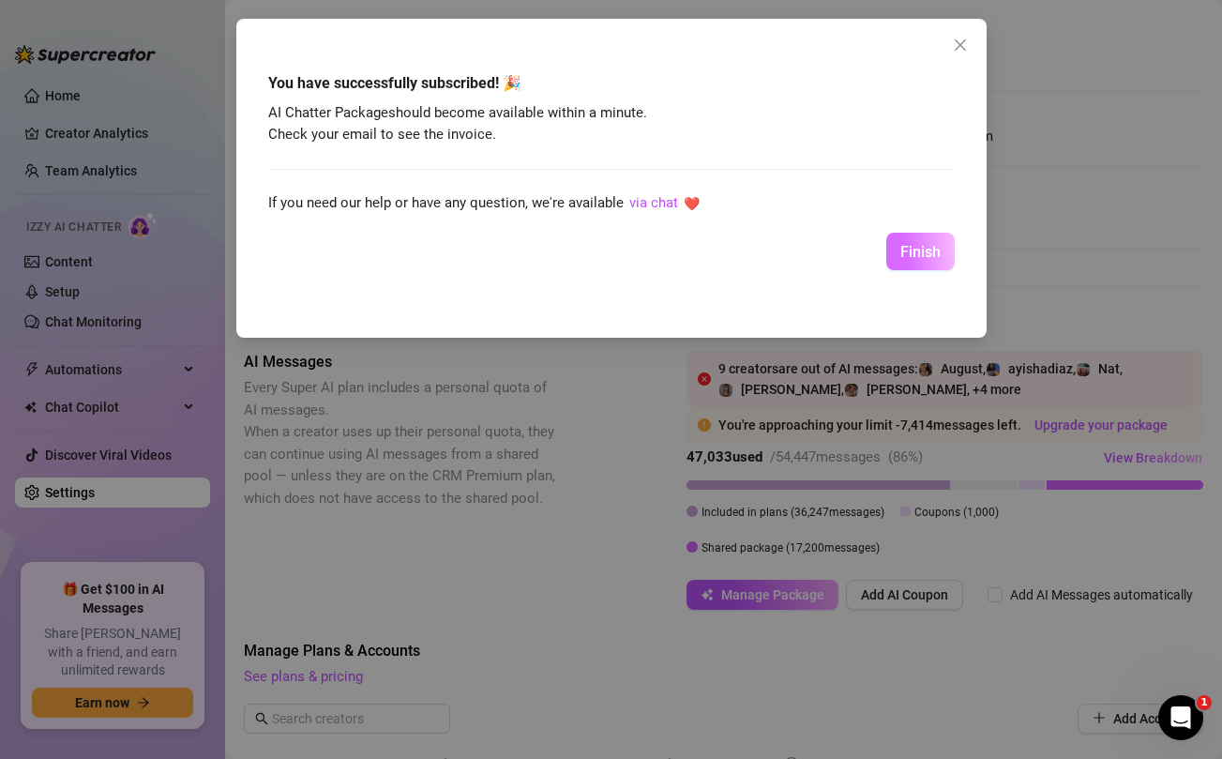
click at [904, 246] on span "Finish" at bounding box center [920, 252] width 40 height 18
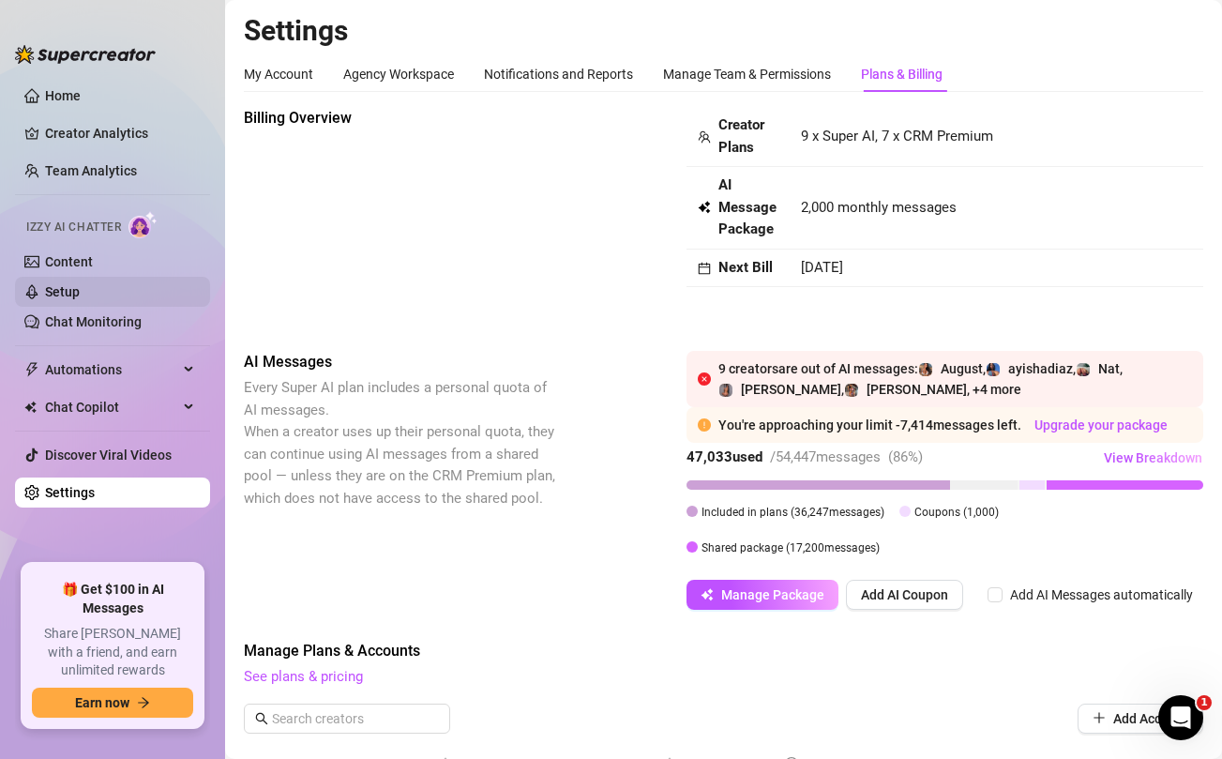
click at [71, 289] on link "Setup" at bounding box center [62, 291] width 35 height 15
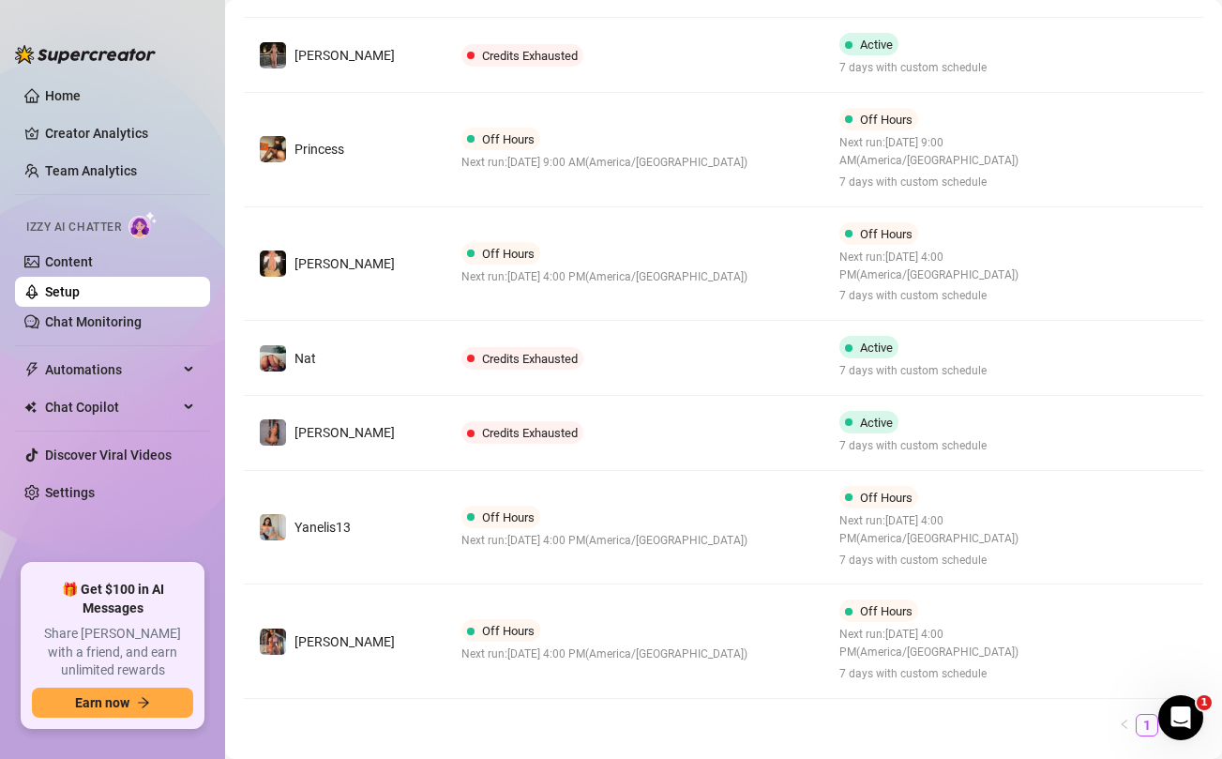
scroll to position [745, 0]
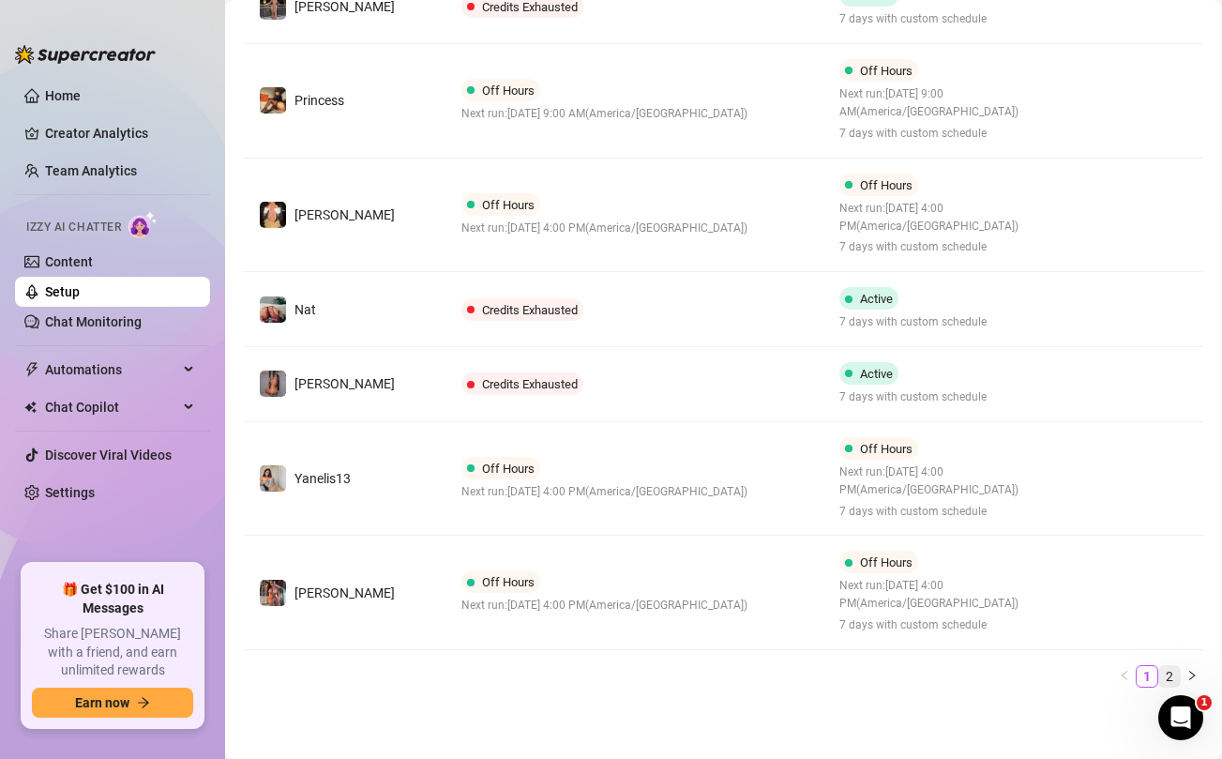
click at [1168, 672] on link "2" at bounding box center [1169, 676] width 21 height 21
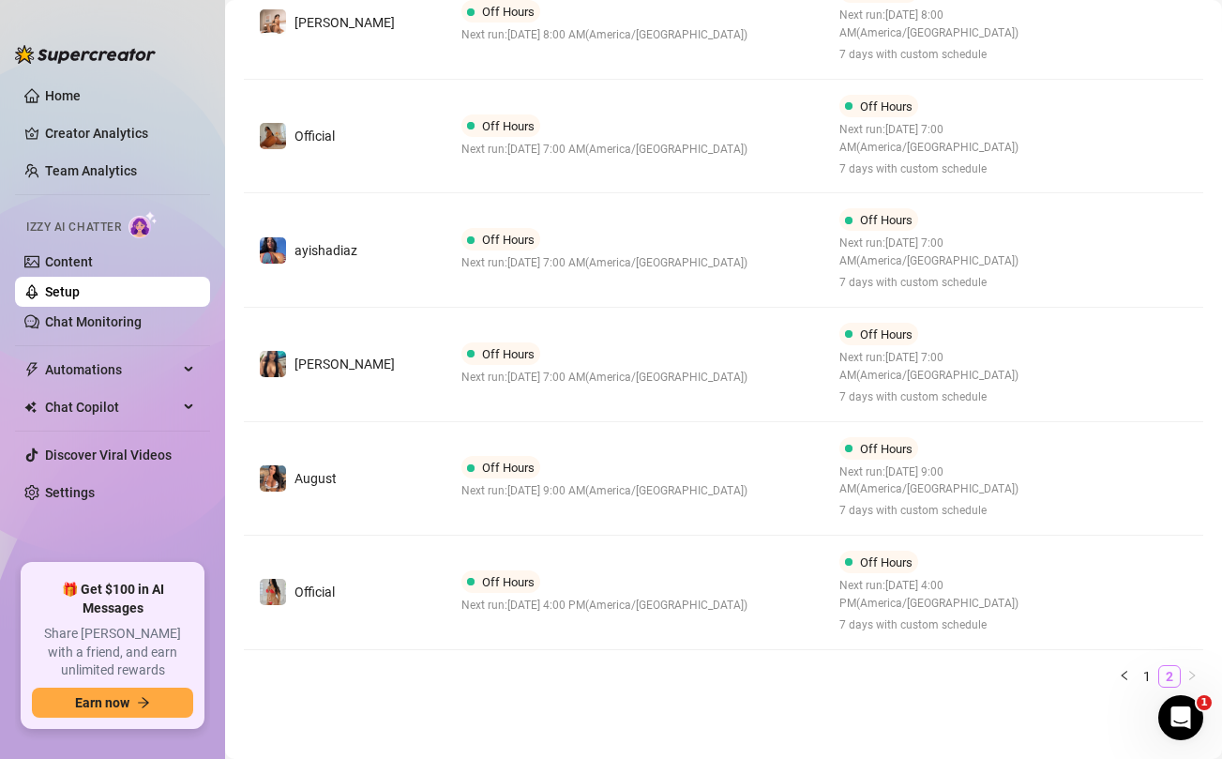
scroll to position [445, 0]
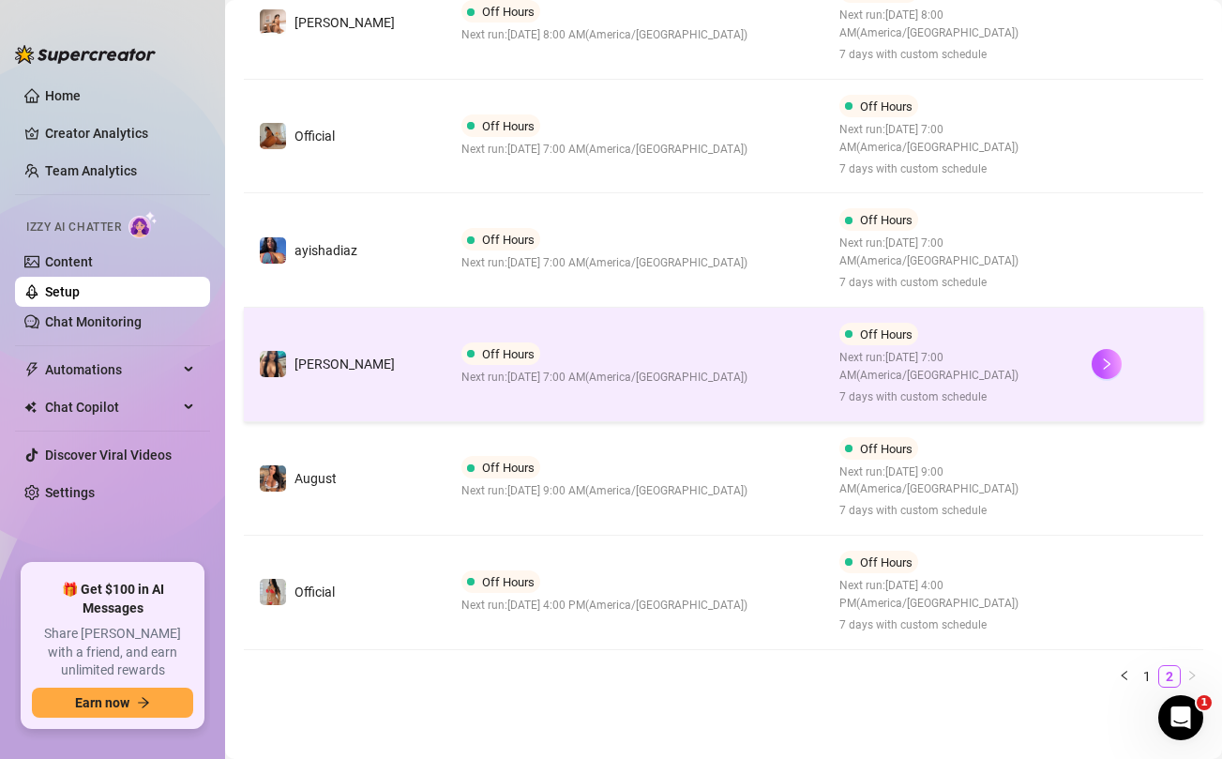
click at [685, 384] on span "Next run: [DATE] 7:00 AM ( [GEOGRAPHIC_DATA]/[GEOGRAPHIC_DATA] )" at bounding box center [604, 378] width 286 height 18
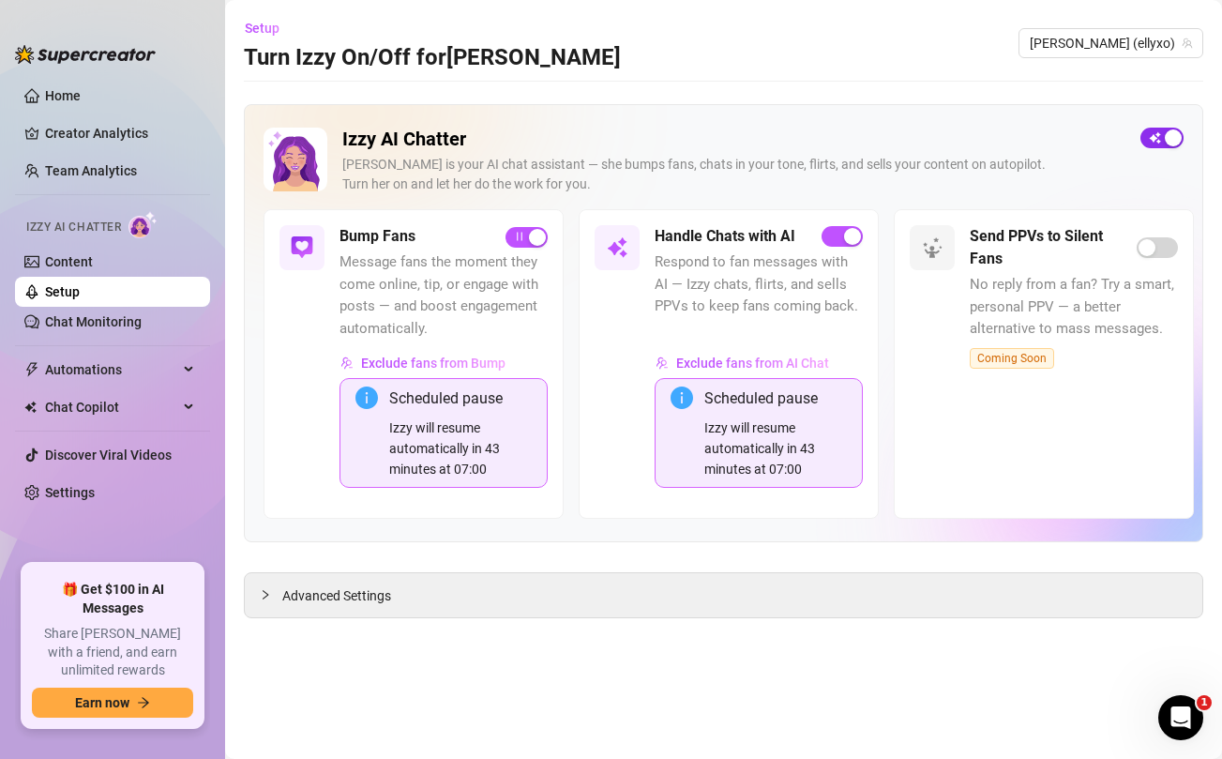
click at [1161, 138] on span "button" at bounding box center [1161, 138] width 43 height 21
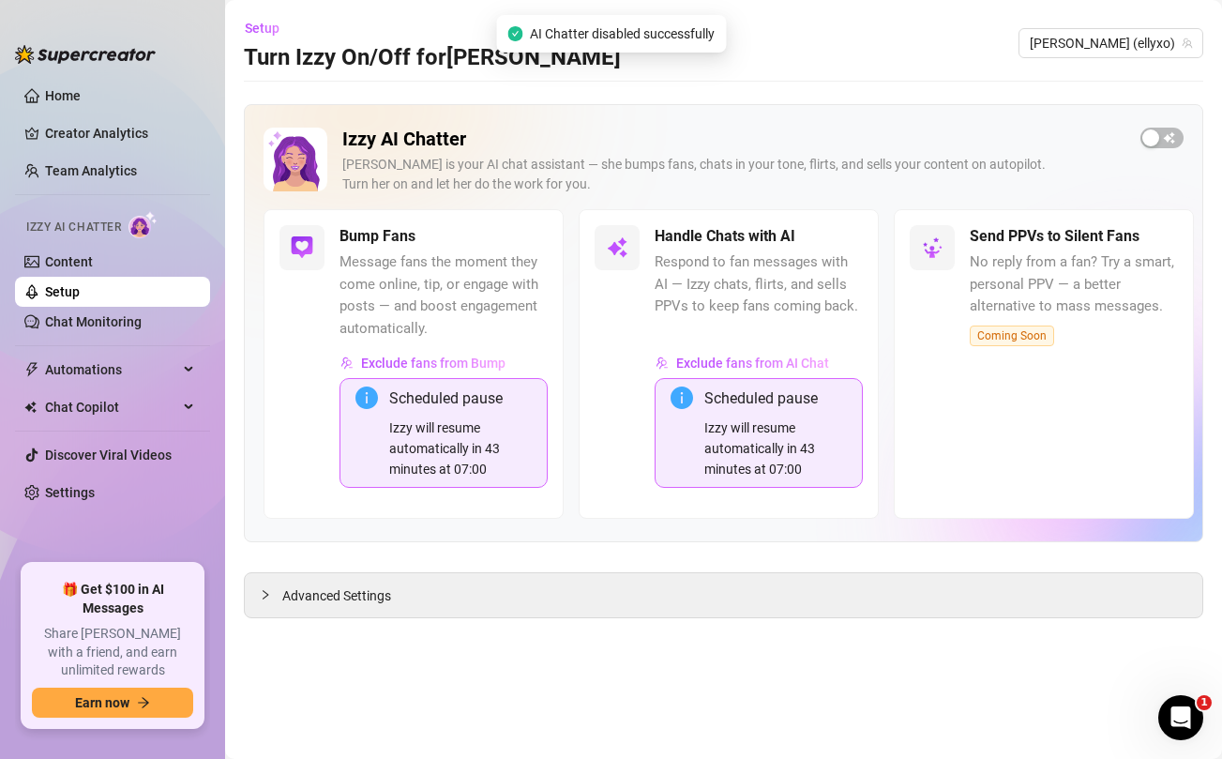
click at [80, 294] on link "Setup" at bounding box center [62, 291] width 35 height 15
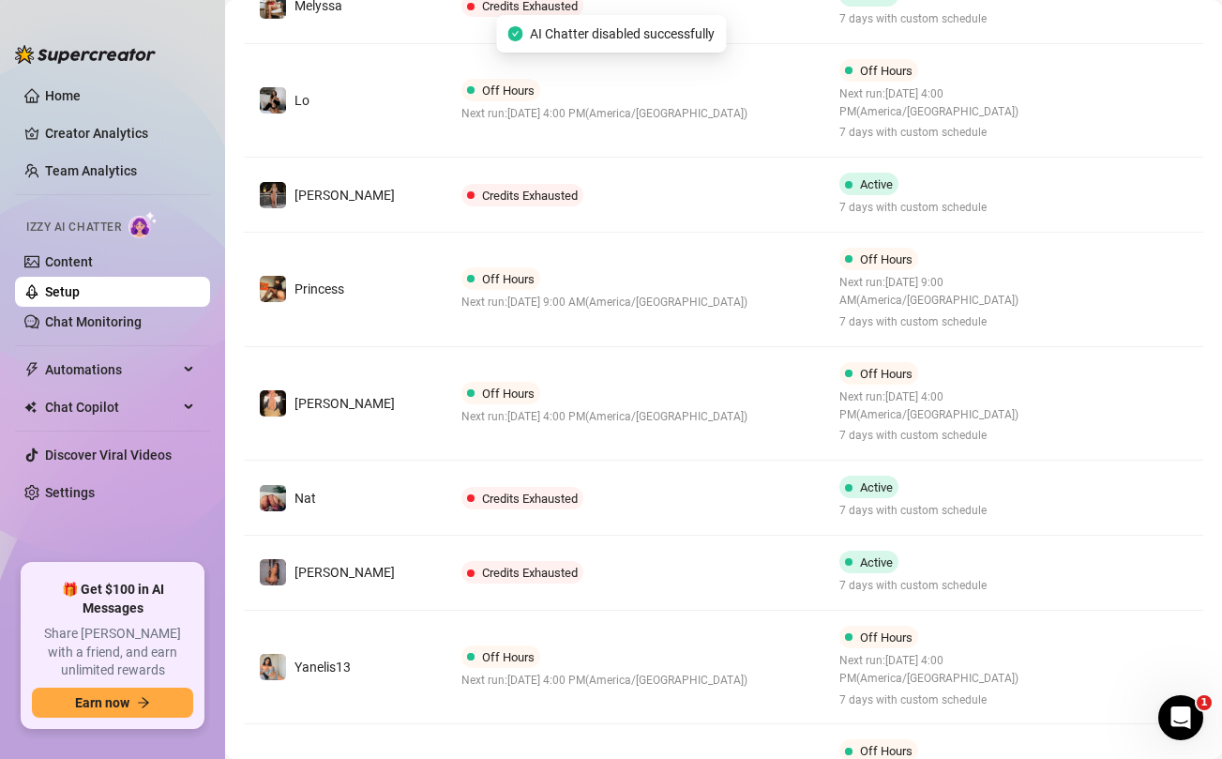
scroll to position [745, 0]
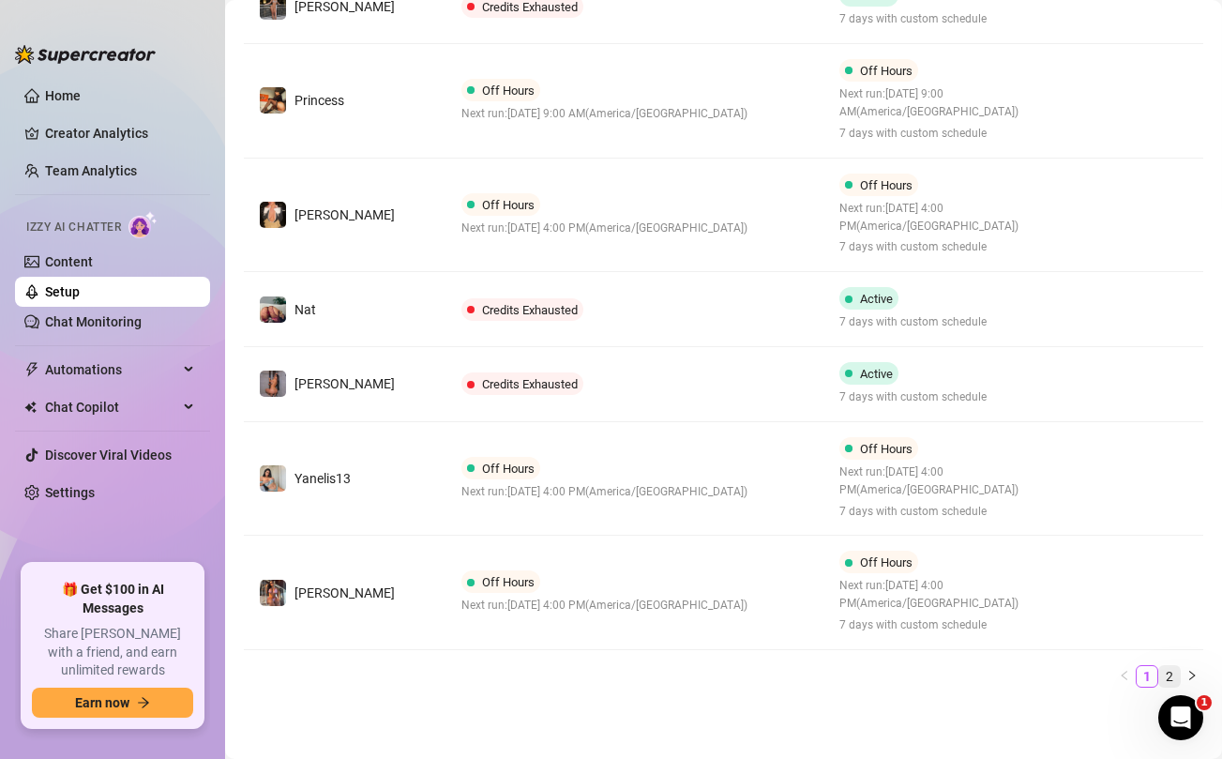
click at [1174, 674] on link "2" at bounding box center [1169, 676] width 21 height 21
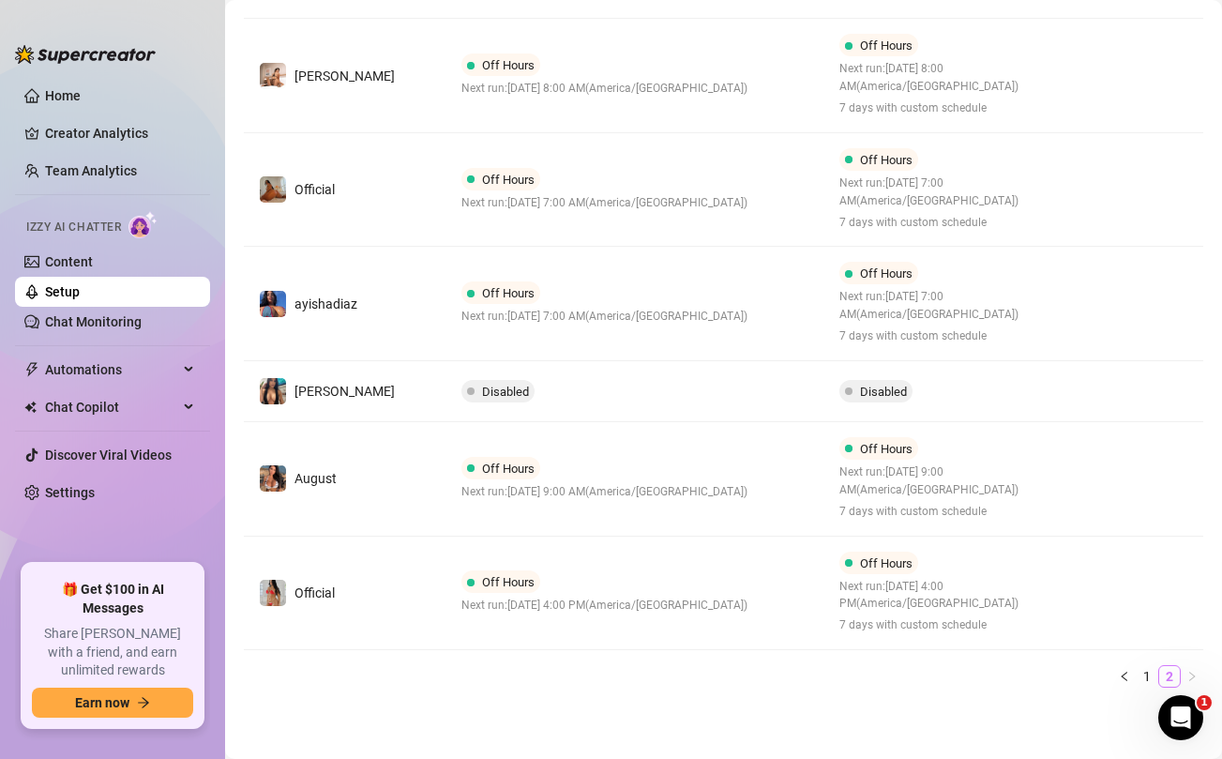
scroll to position [392, 0]
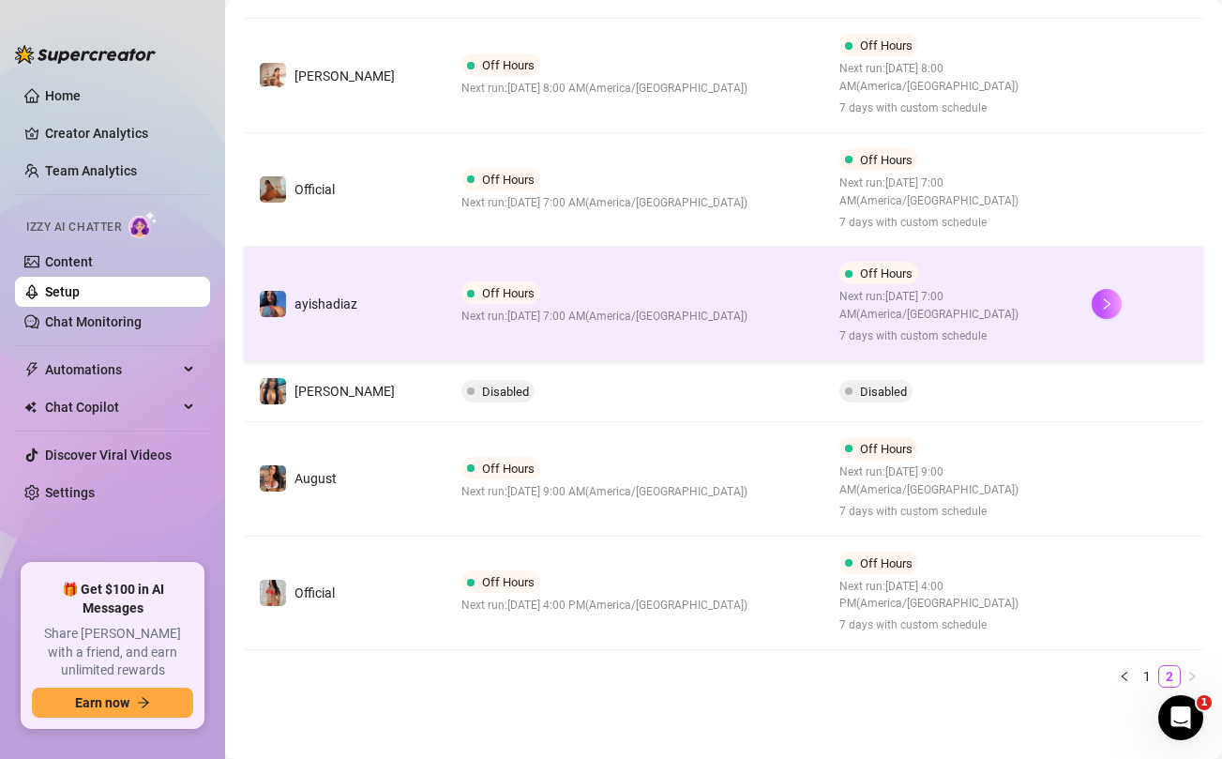
click at [643, 314] on span "Next run: [DATE] 7:00 AM ( [GEOGRAPHIC_DATA]/[GEOGRAPHIC_DATA] )" at bounding box center [604, 317] width 286 height 18
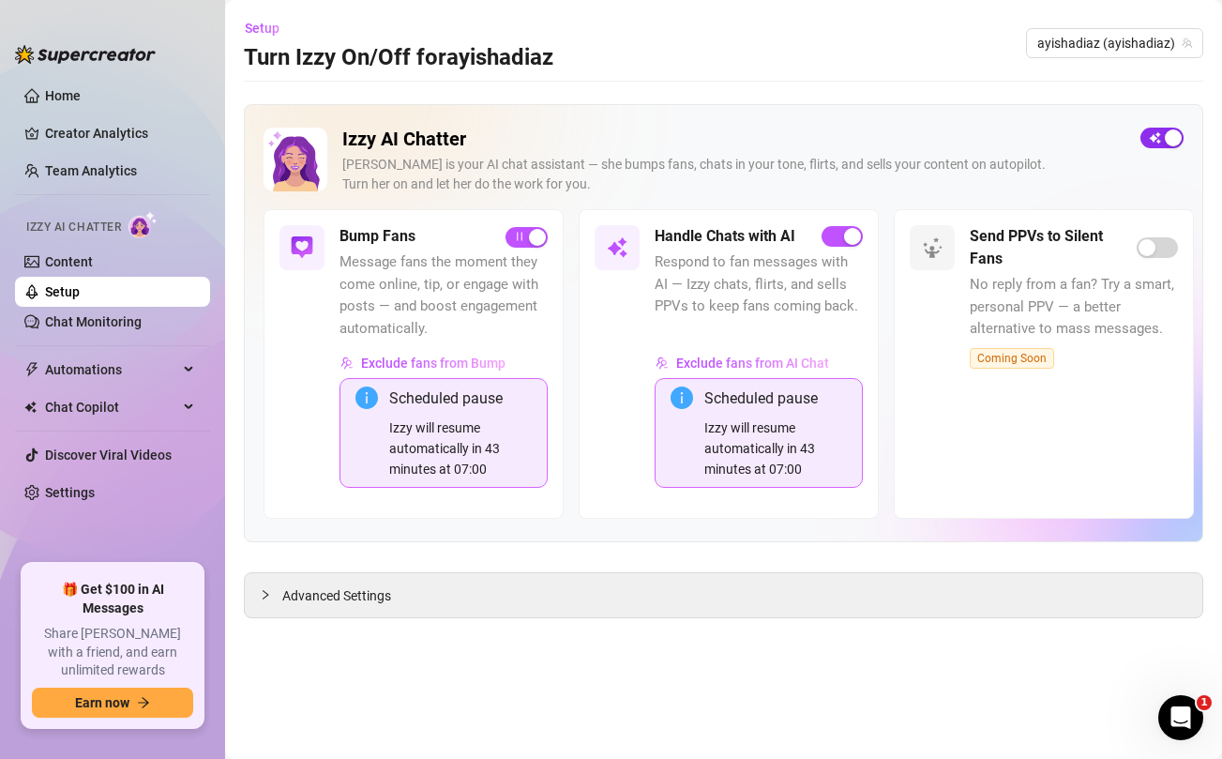
click at [1156, 137] on span "button" at bounding box center [1161, 138] width 43 height 21
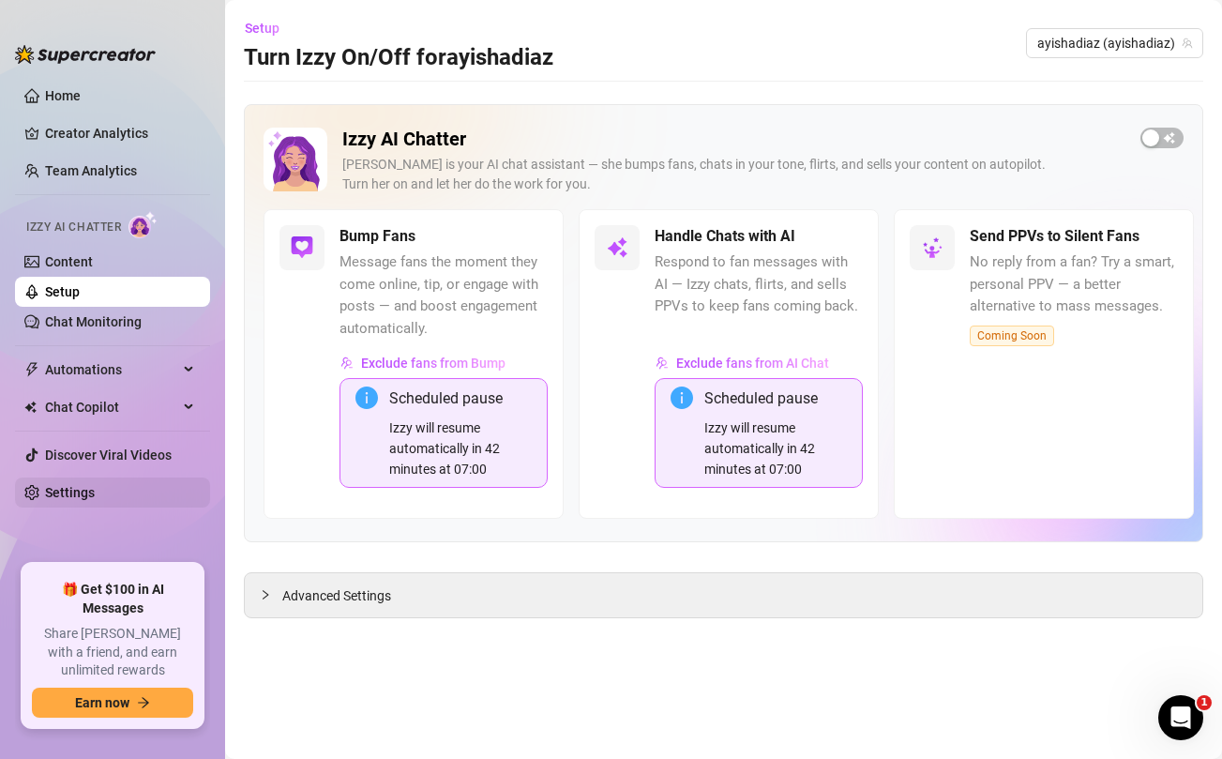
click at [73, 496] on link "Settings" at bounding box center [70, 492] width 50 height 15
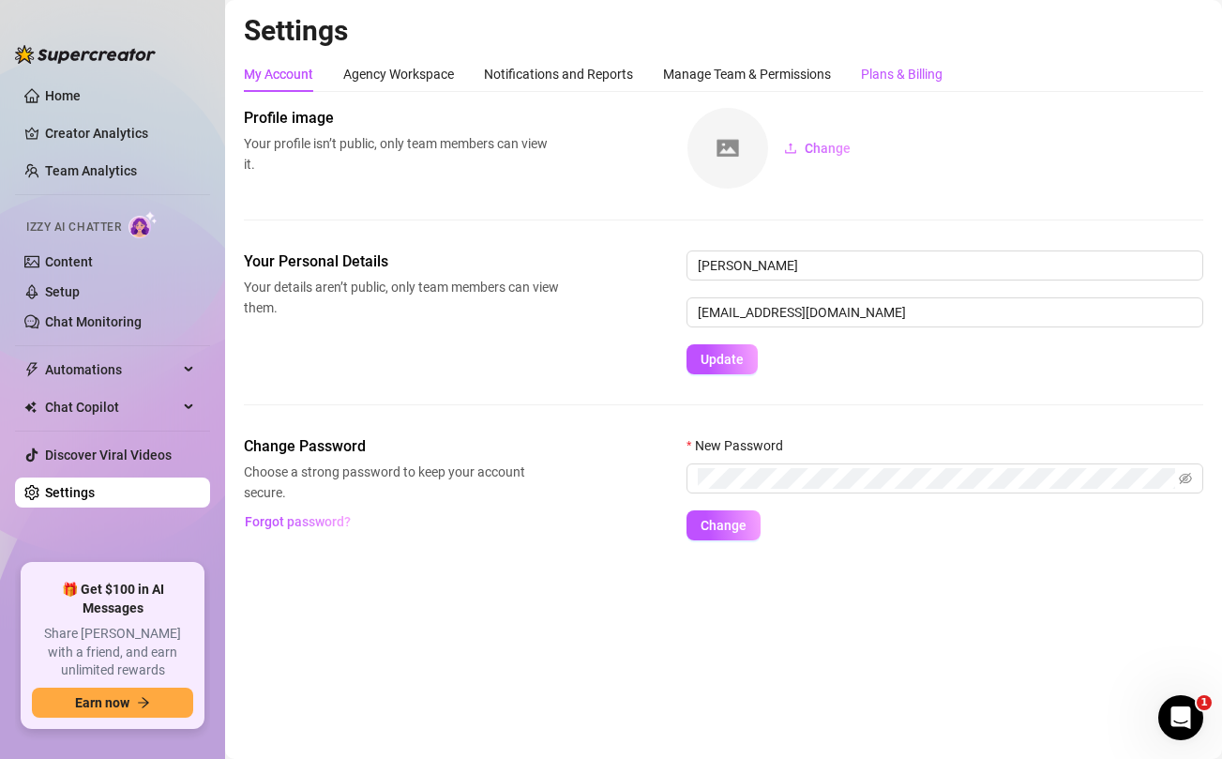
click at [926, 74] on div "Plans & Billing" at bounding box center [902, 74] width 82 height 21
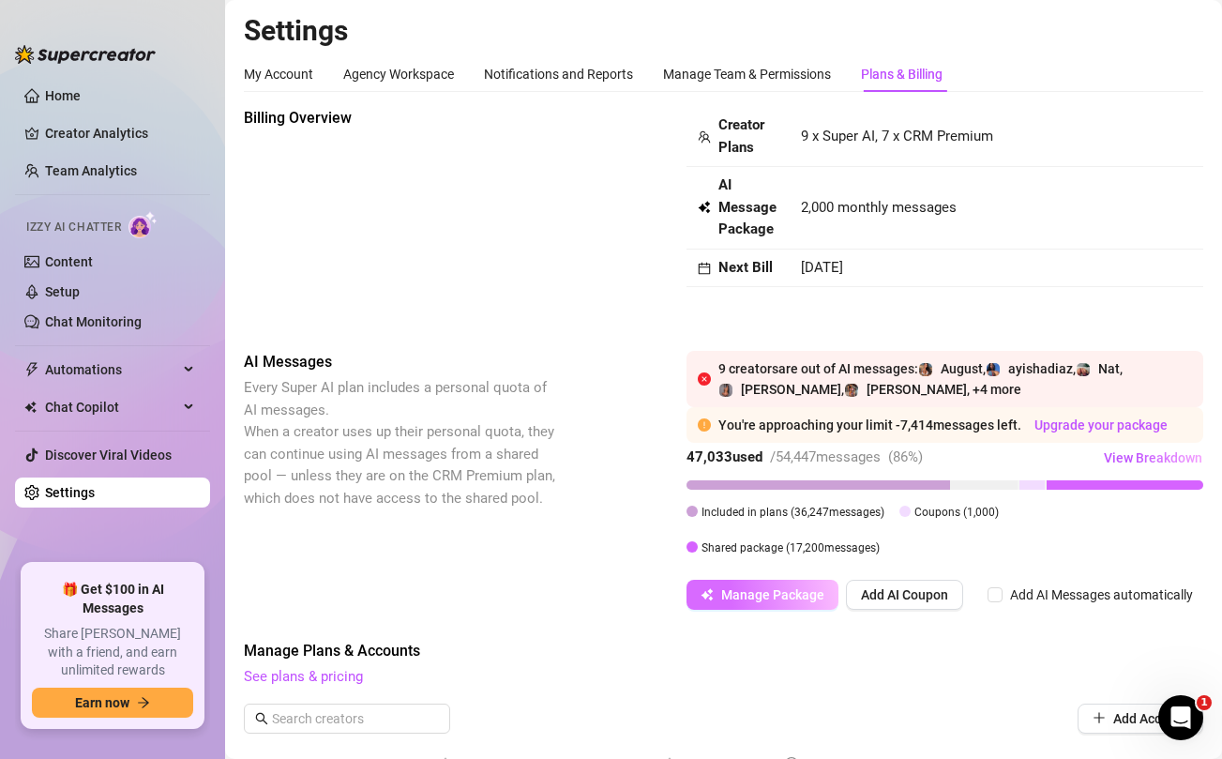
click at [799, 592] on span "Manage Package" at bounding box center [772, 594] width 103 height 15
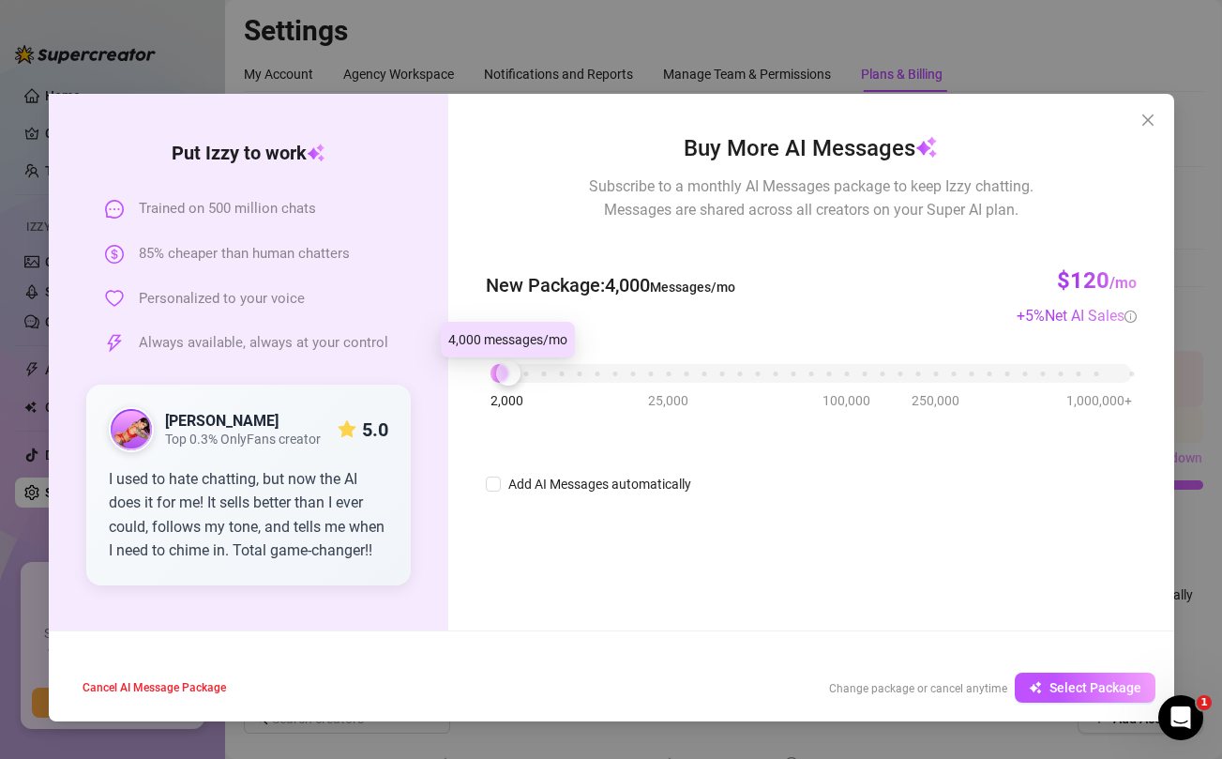
drag, startPoint x: 494, startPoint y: 379, endPoint x: 510, endPoint y: 380, distance: 16.0
click at [510, 380] on div at bounding box center [508, 373] width 24 height 24
click at [1047, 680] on button "Select Package" at bounding box center [1085, 687] width 141 height 30
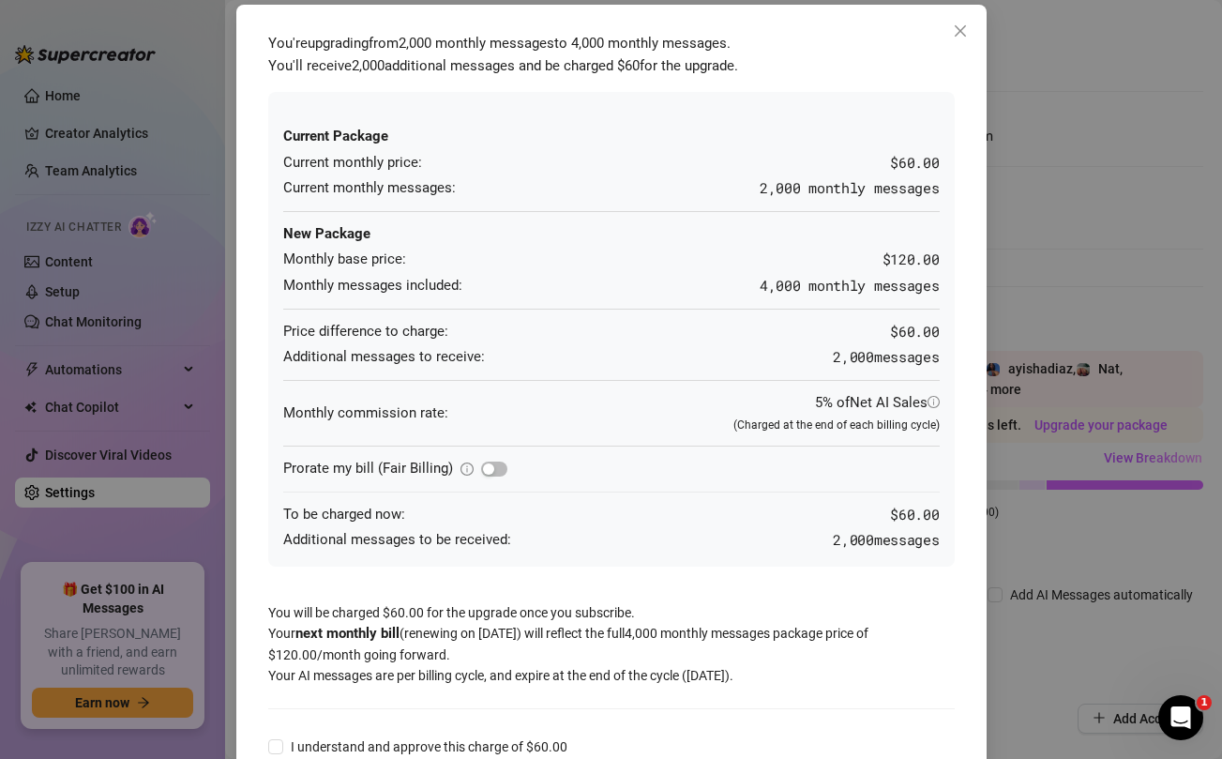
scroll to position [123, 0]
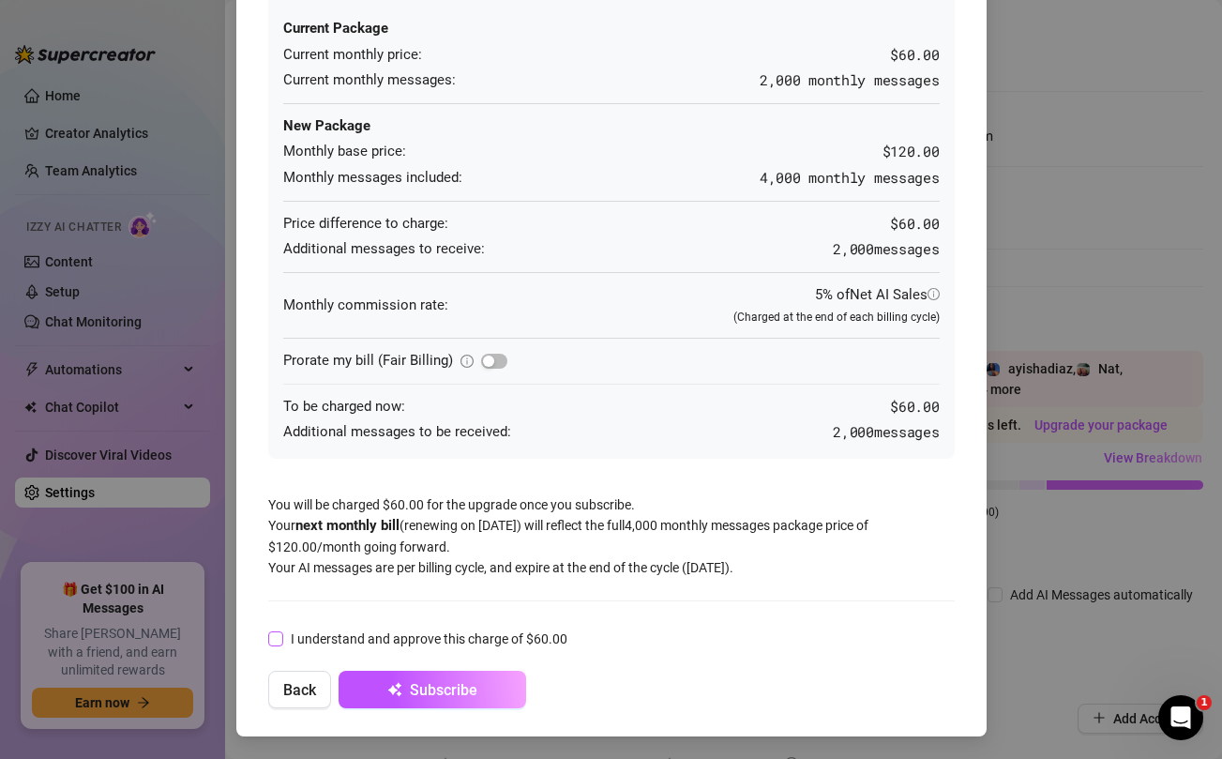
click at [273, 638] on input "I understand and approve this charge of $60.00" at bounding box center [274, 637] width 13 height 13
checkbox input "true"
click at [452, 696] on span "Subscribe" at bounding box center [444, 690] width 68 height 18
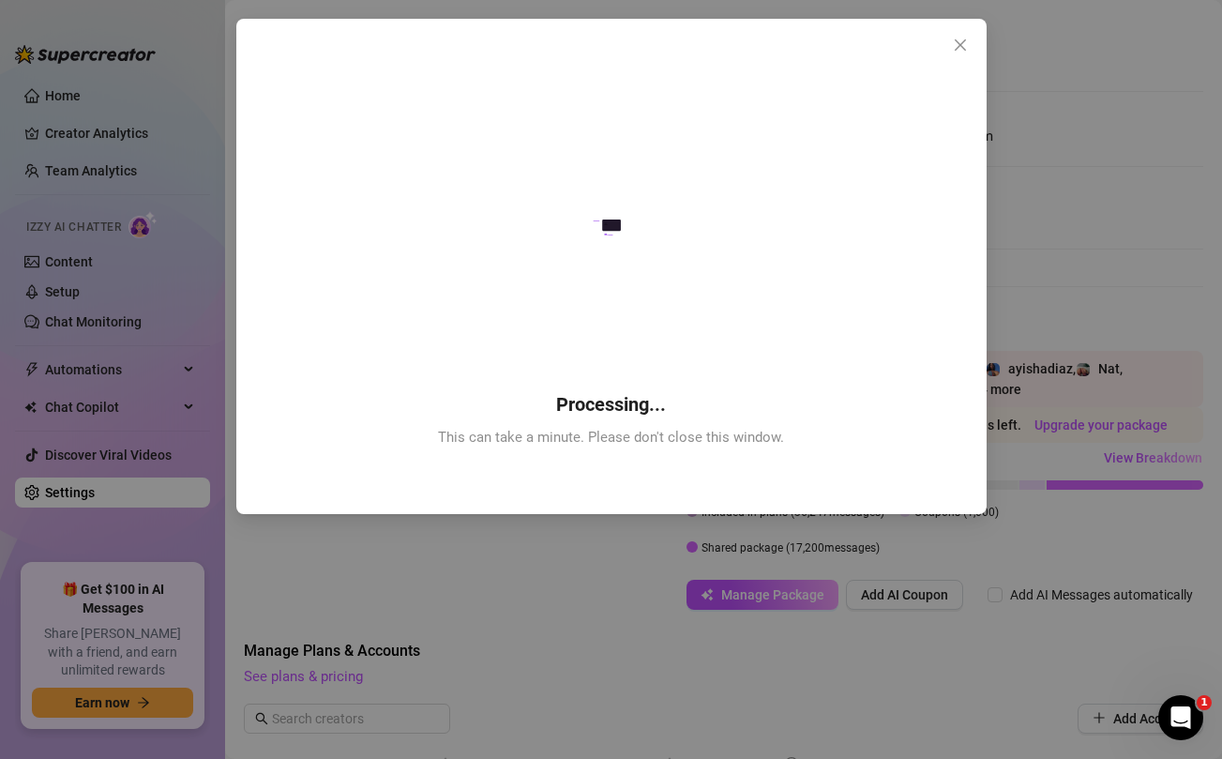
scroll to position [0, 0]
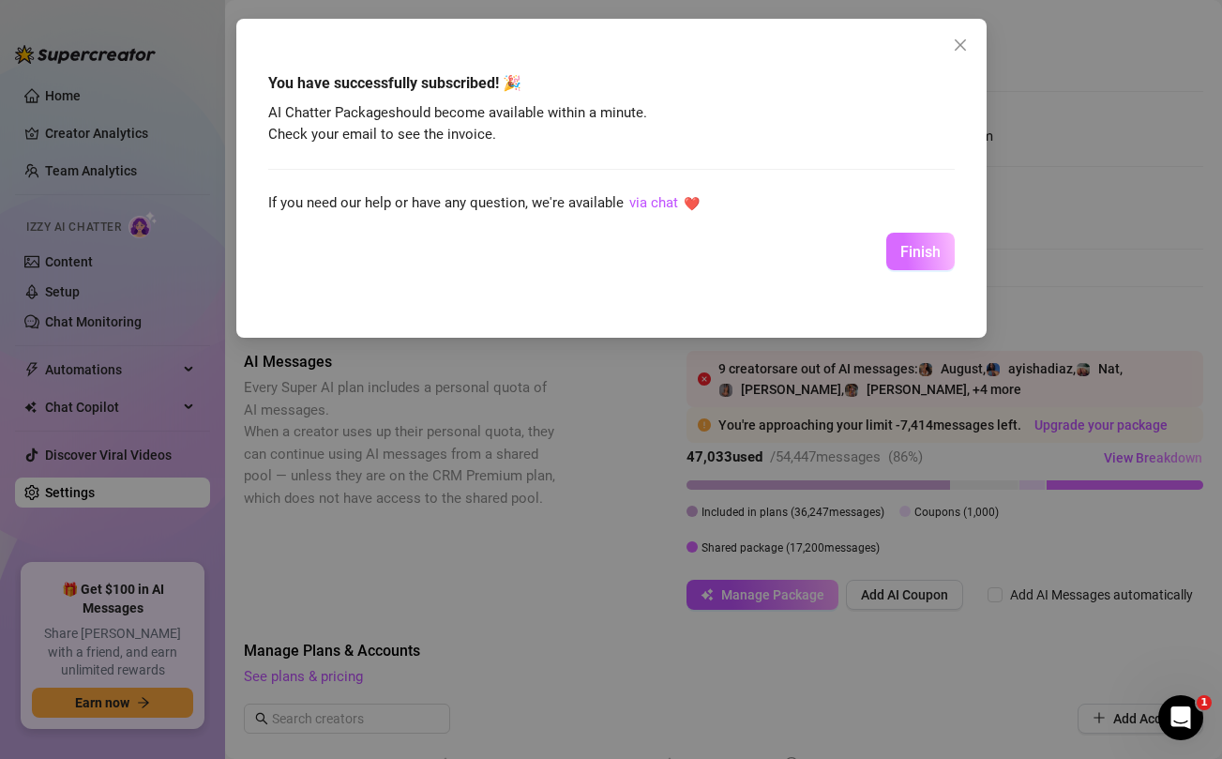
click at [939, 242] on button "Finish" at bounding box center [920, 252] width 68 height 38
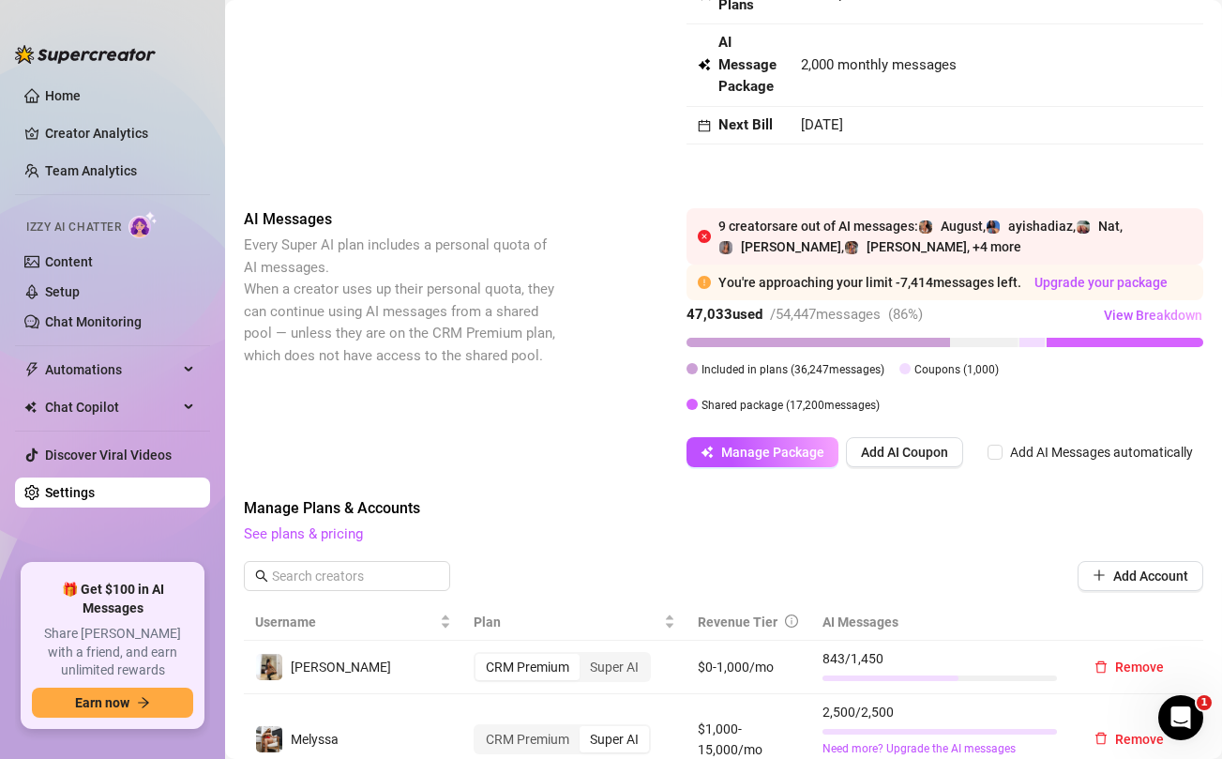
scroll to position [149, 0]
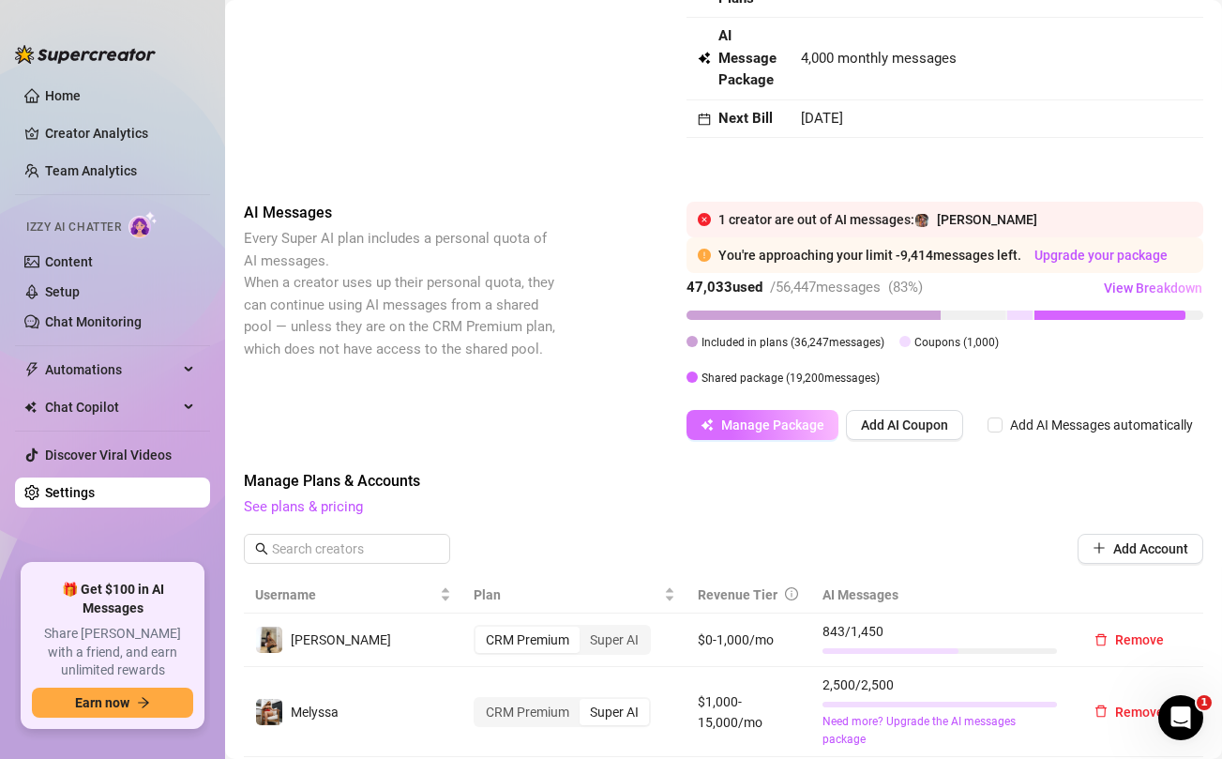
click at [797, 435] on button "Manage Package" at bounding box center [762, 425] width 152 height 30
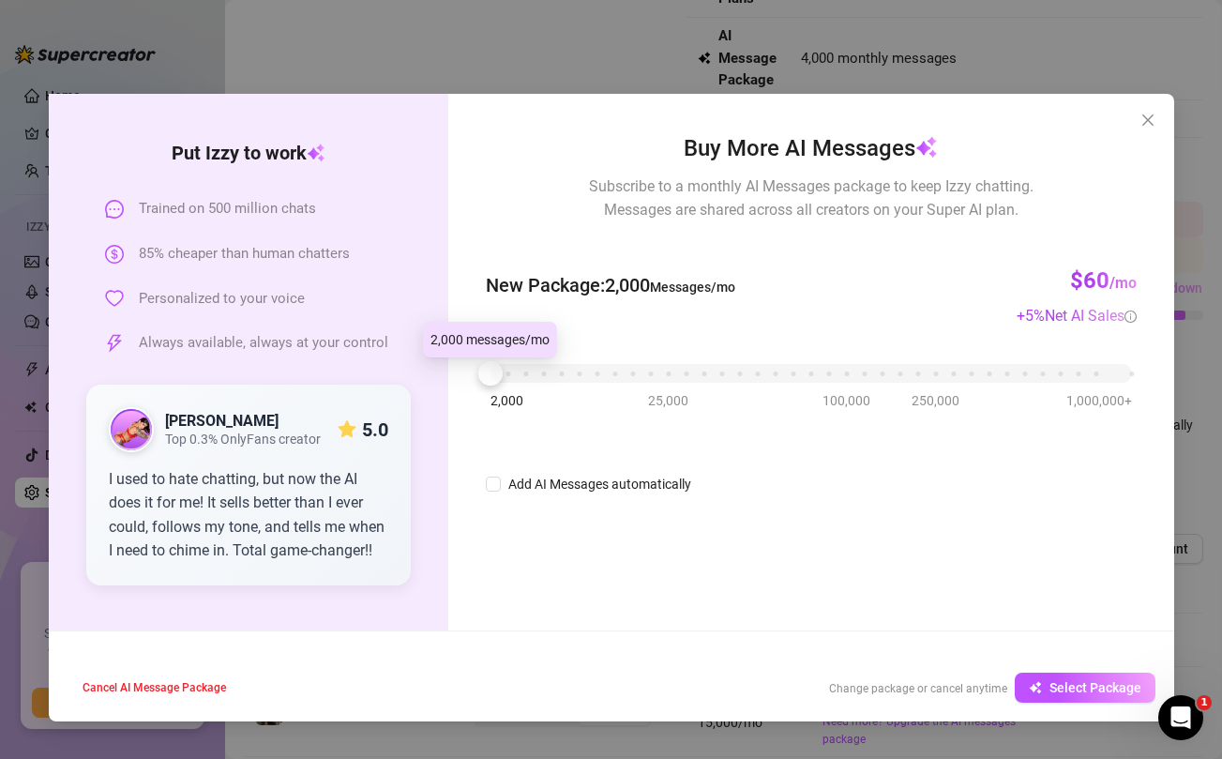
drag, startPoint x: 507, startPoint y: 374, endPoint x: 437, endPoint y: 381, distance: 70.6
click at [437, 381] on div "Put [PERSON_NAME] to work Trained on 500 million chats 85% cheaper than human c…" at bounding box center [611, 362] width 1125 height 536
click at [1060, 686] on span "Select Package" at bounding box center [1095, 687] width 92 height 15
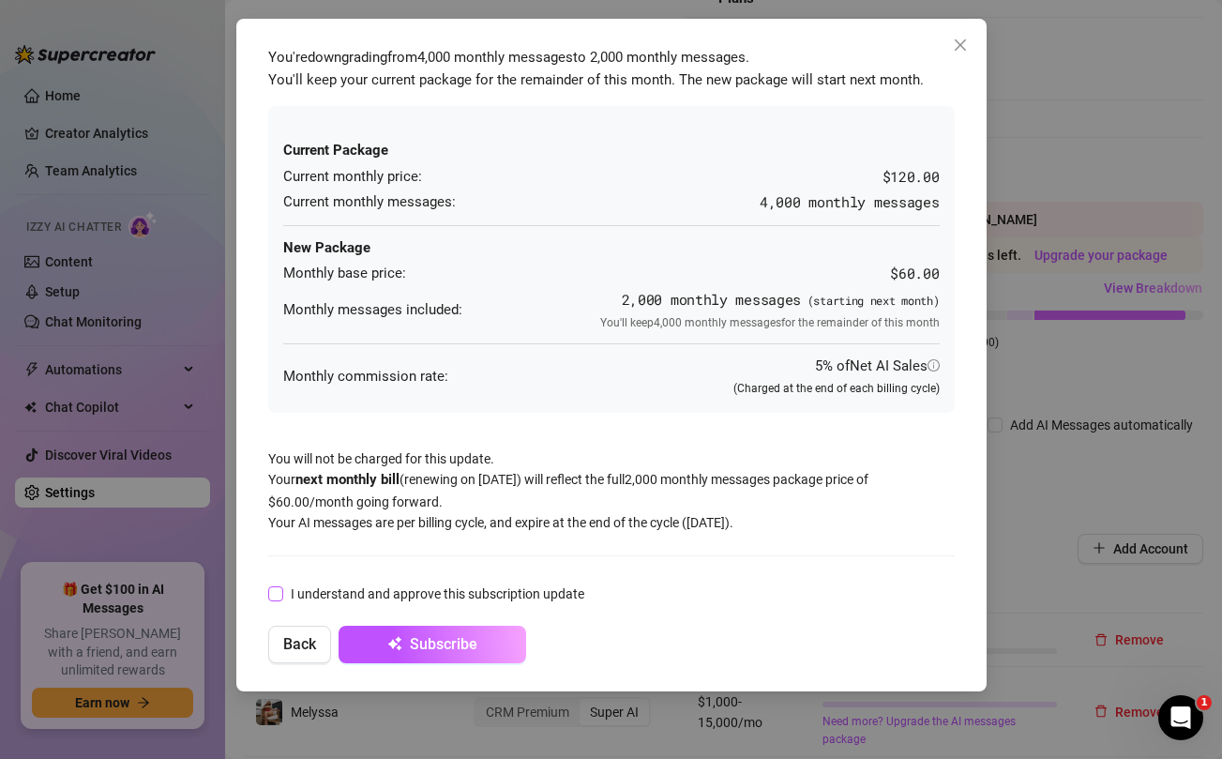
click at [280, 592] on span at bounding box center [275, 593] width 15 height 15
click at [280, 592] on input "I understand and approve this subscription update" at bounding box center [274, 592] width 13 height 13
checkbox input "true"
click at [452, 638] on span "Subscribe" at bounding box center [444, 644] width 68 height 18
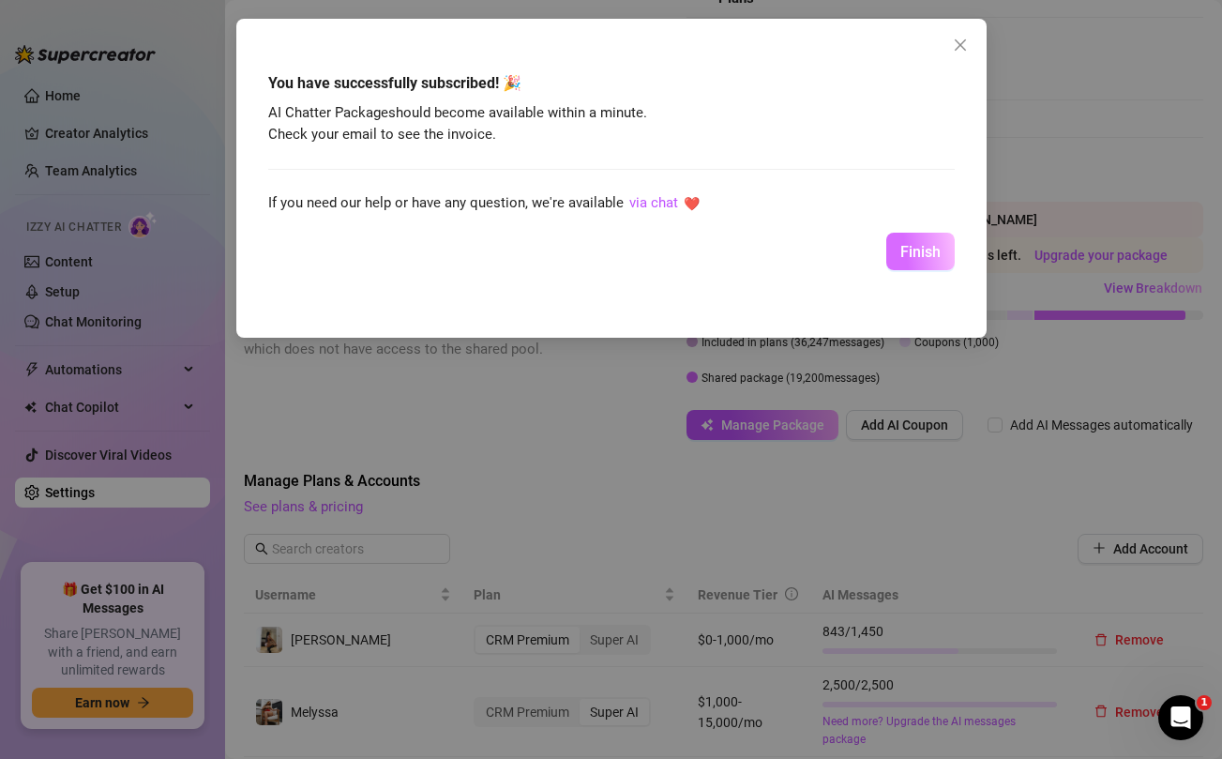
click at [912, 241] on button "Finish" at bounding box center [920, 252] width 68 height 38
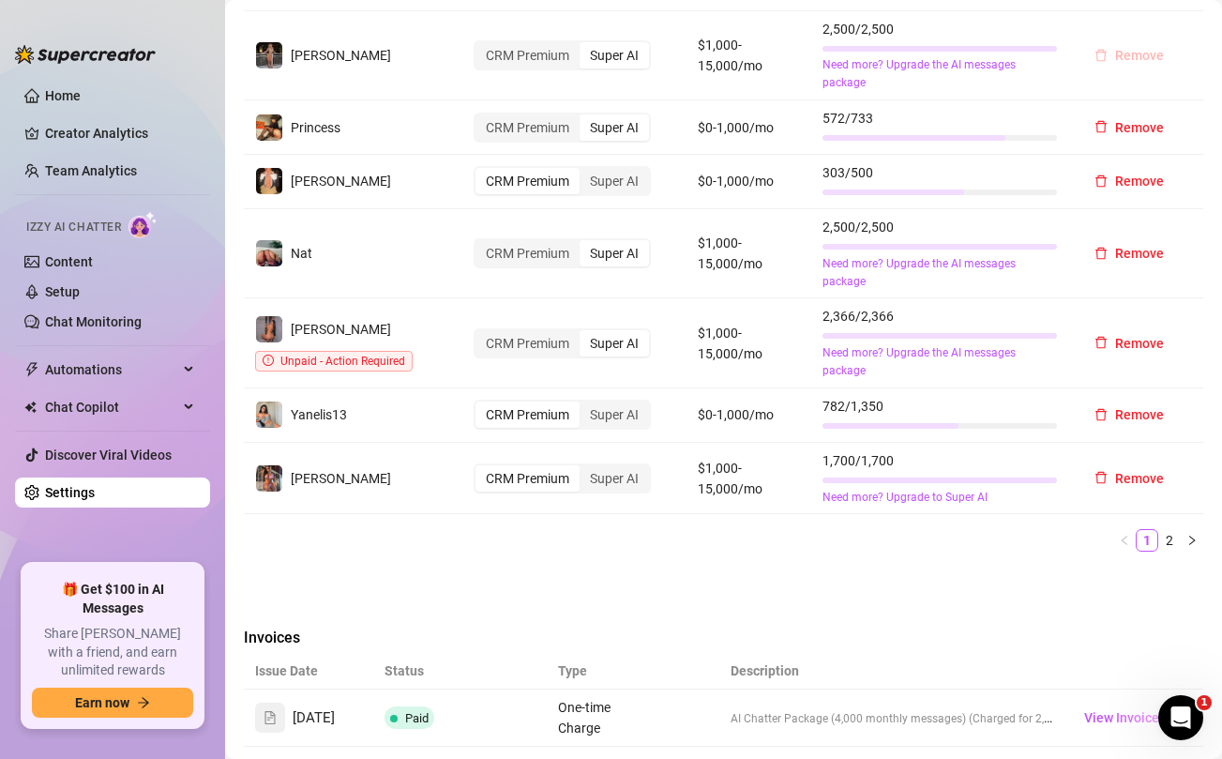
scroll to position [0, 0]
